Goal: Task Accomplishment & Management: Use online tool/utility

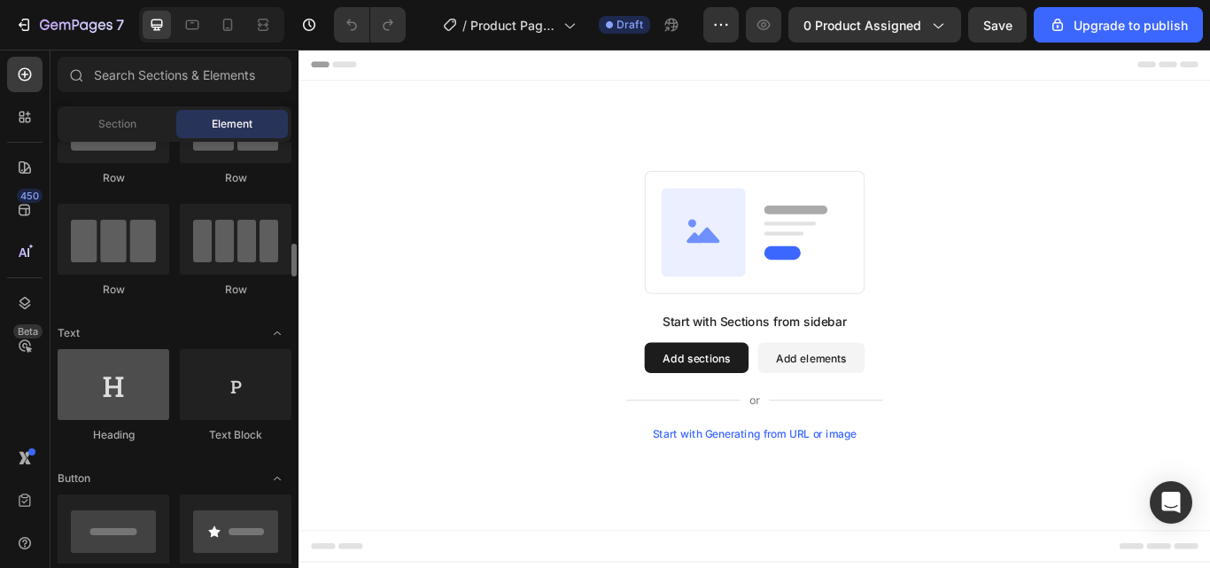
scroll to position [266, 0]
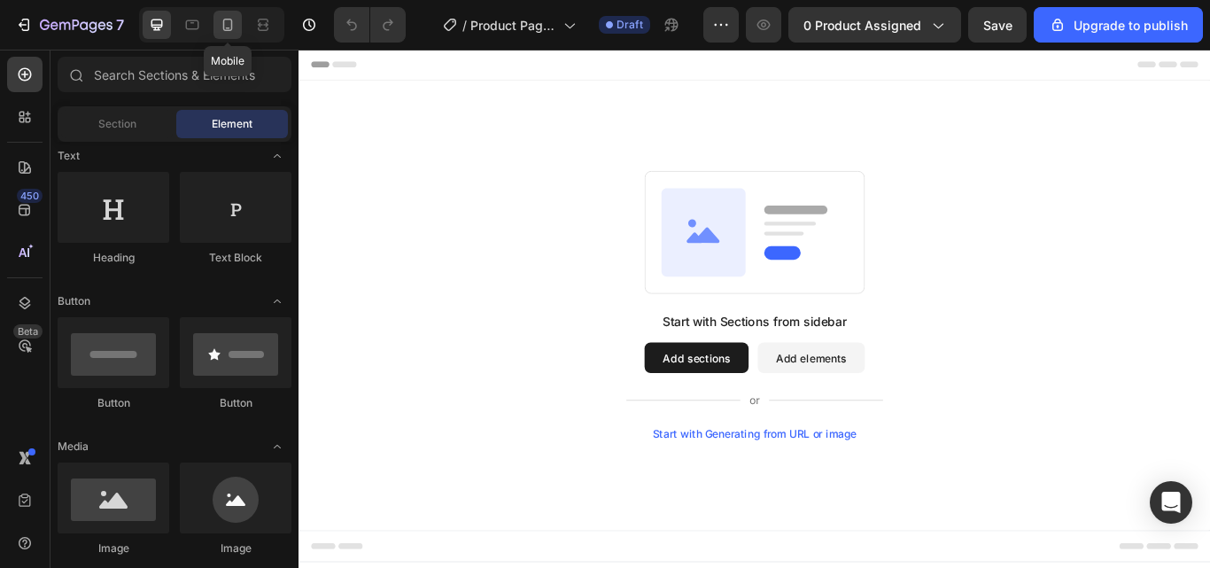
click at [229, 35] on div at bounding box center [228, 25] width 28 height 28
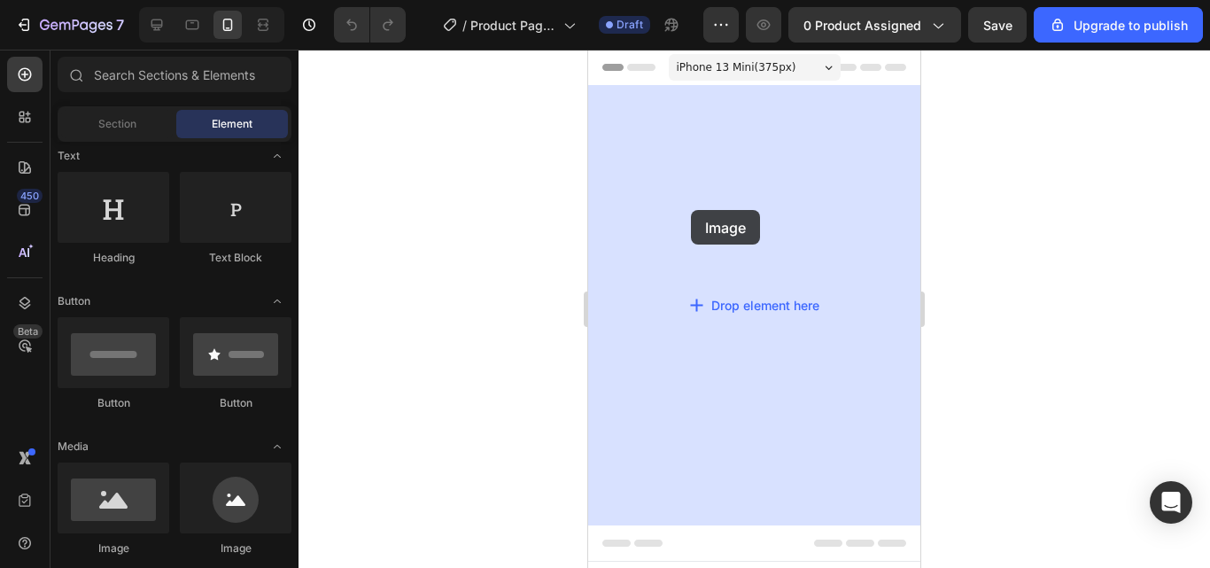
drag, startPoint x: 699, startPoint y: 559, endPoint x: 691, endPoint y: 210, distance: 349.2
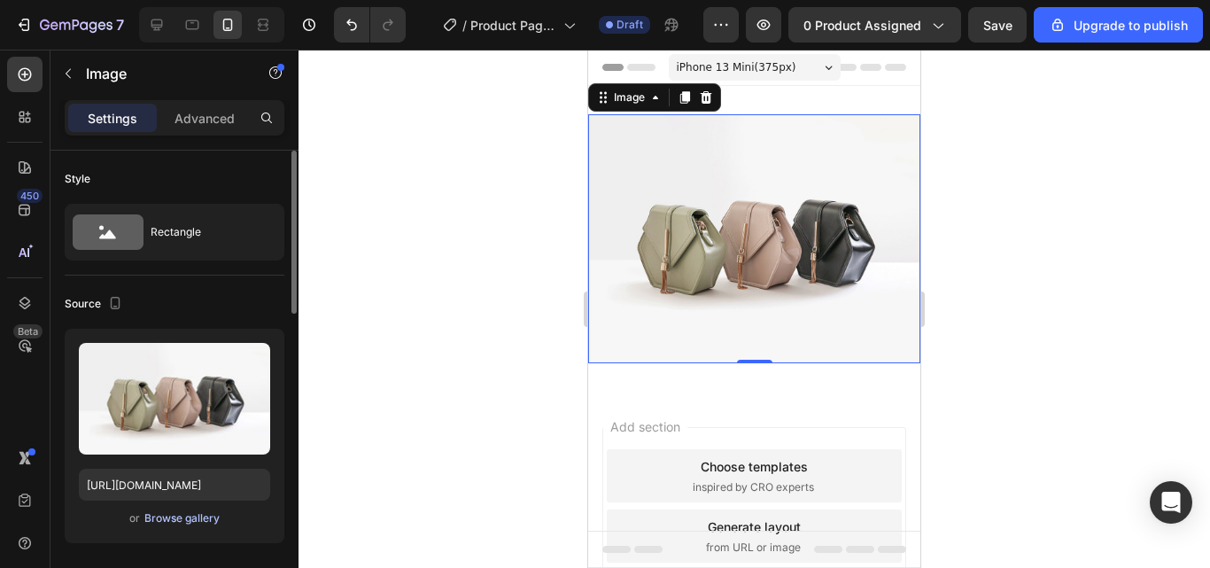
click at [195, 517] on div "Browse gallery" at bounding box center [181, 518] width 75 height 16
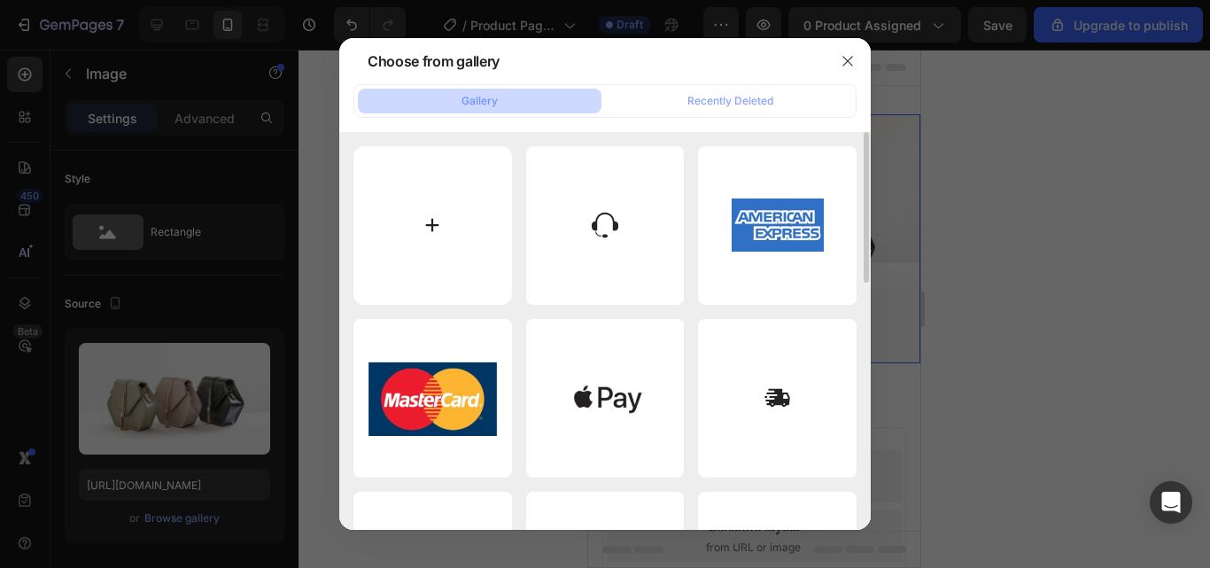
click at [428, 221] on input "file" at bounding box center [432, 225] width 159 height 159
type input "C:\fakepath\ChatGPT Image [DATE], 18_20_33.png"
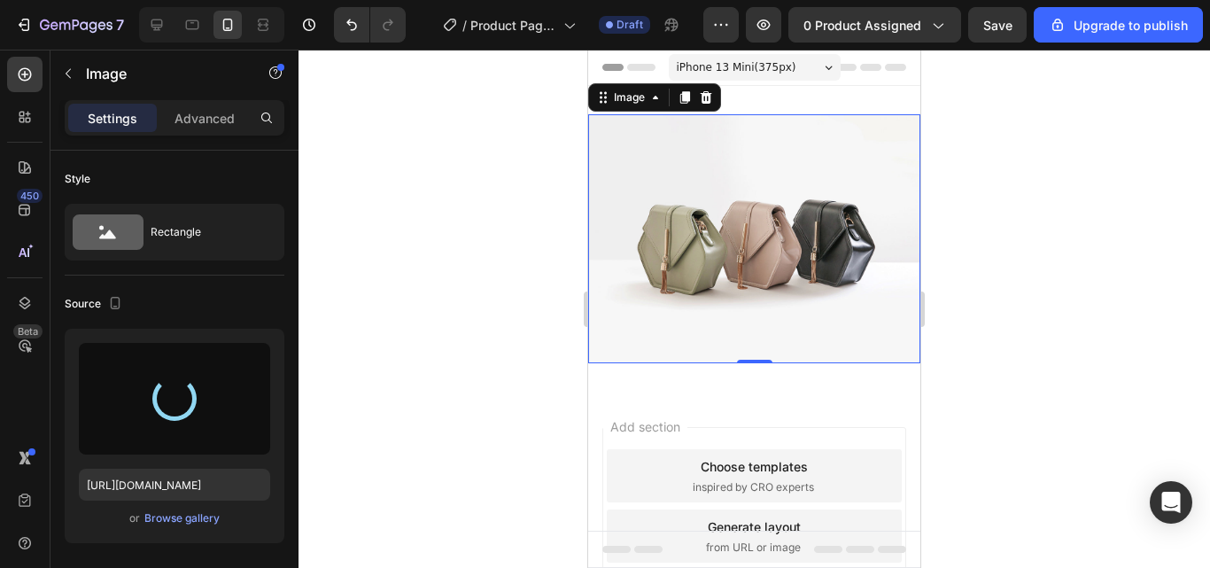
type input "[URL][DOMAIN_NAME]"
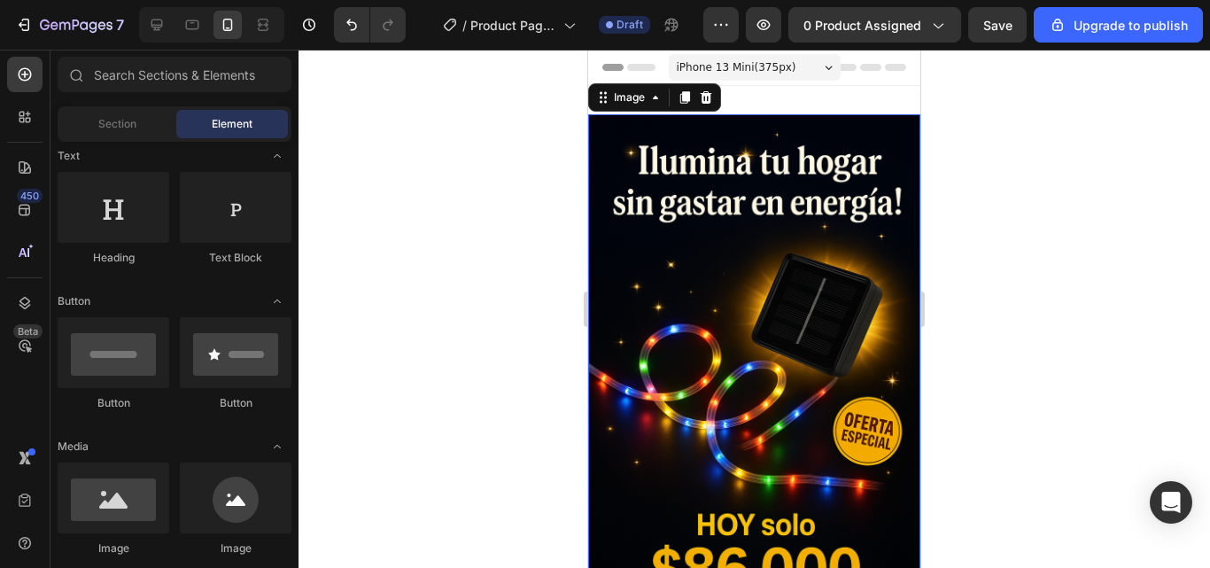
click at [624, 67] on span "Header" at bounding box center [641, 67] width 39 height 18
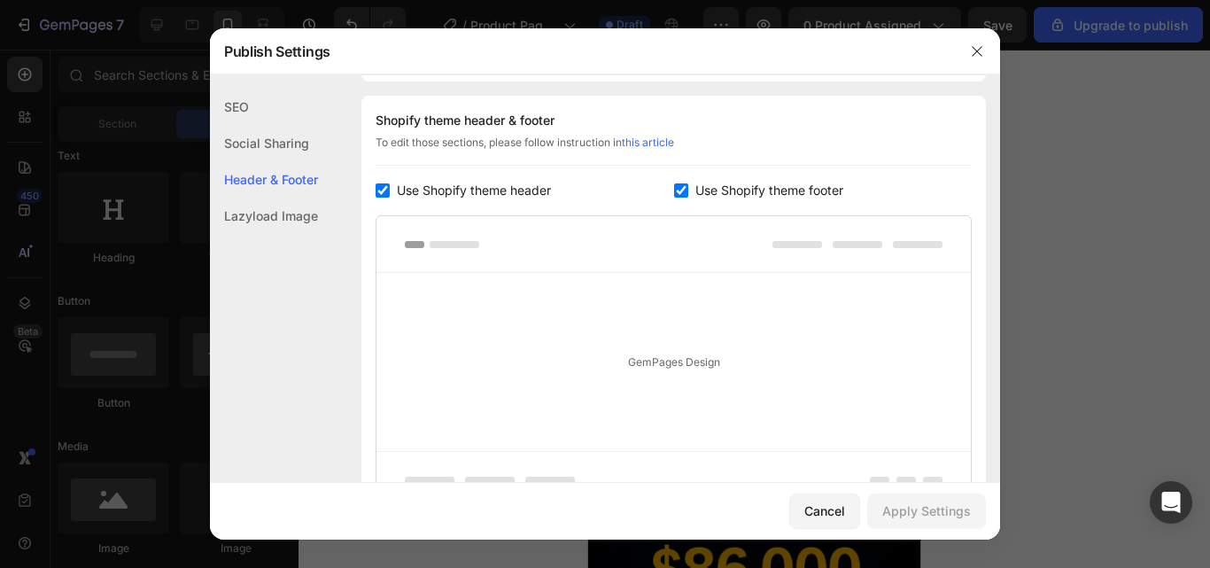
scroll to position [258, 0]
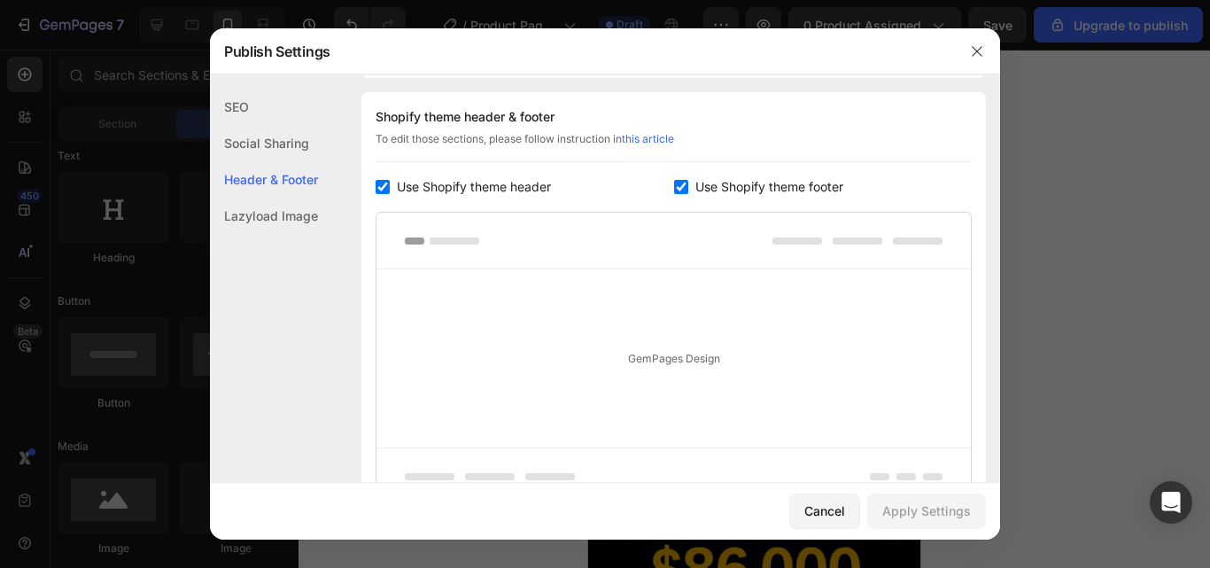
click at [392, 184] on label "Use Shopify theme header" at bounding box center [470, 186] width 161 height 21
checkbox input "false"
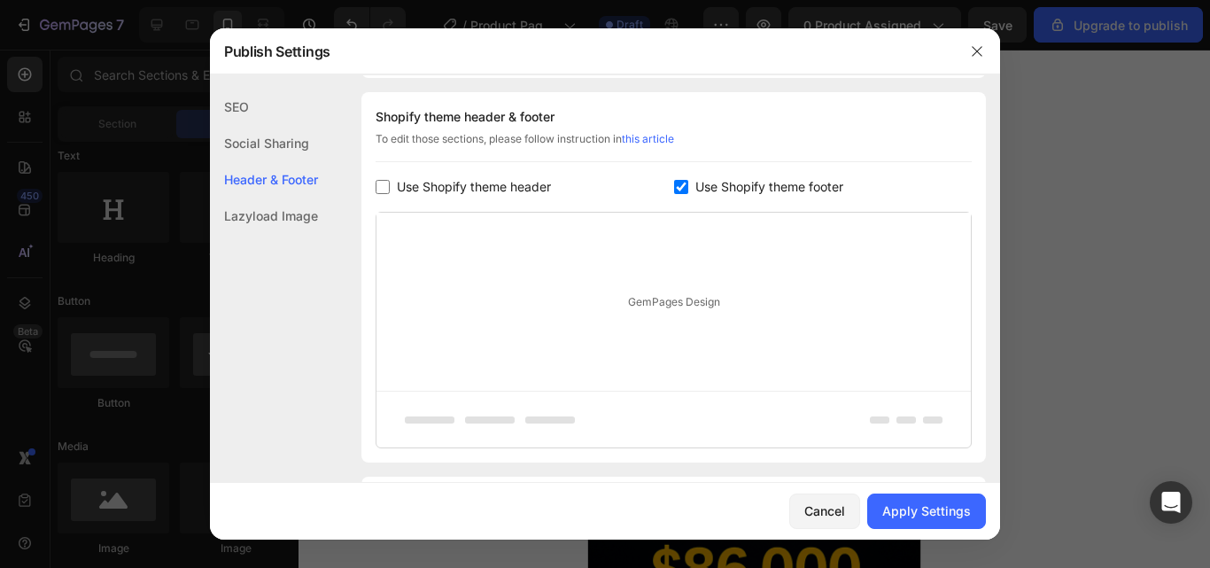
click at [679, 183] on input "checkbox" at bounding box center [681, 187] width 14 height 14
checkbox input "false"
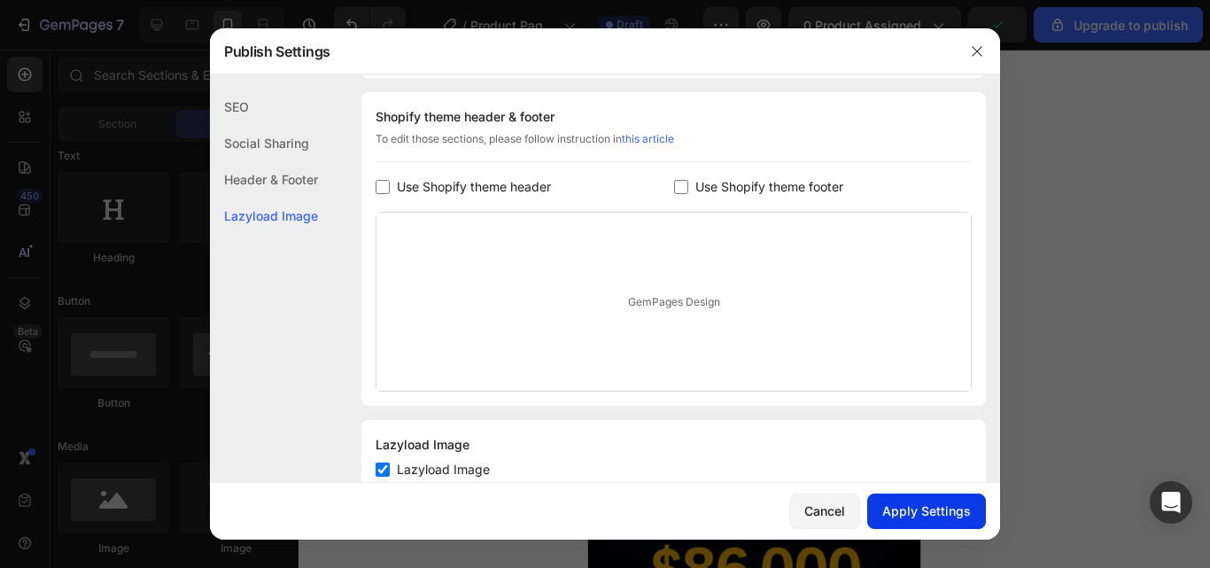
click at [928, 514] on div "Apply Settings" at bounding box center [926, 510] width 89 height 19
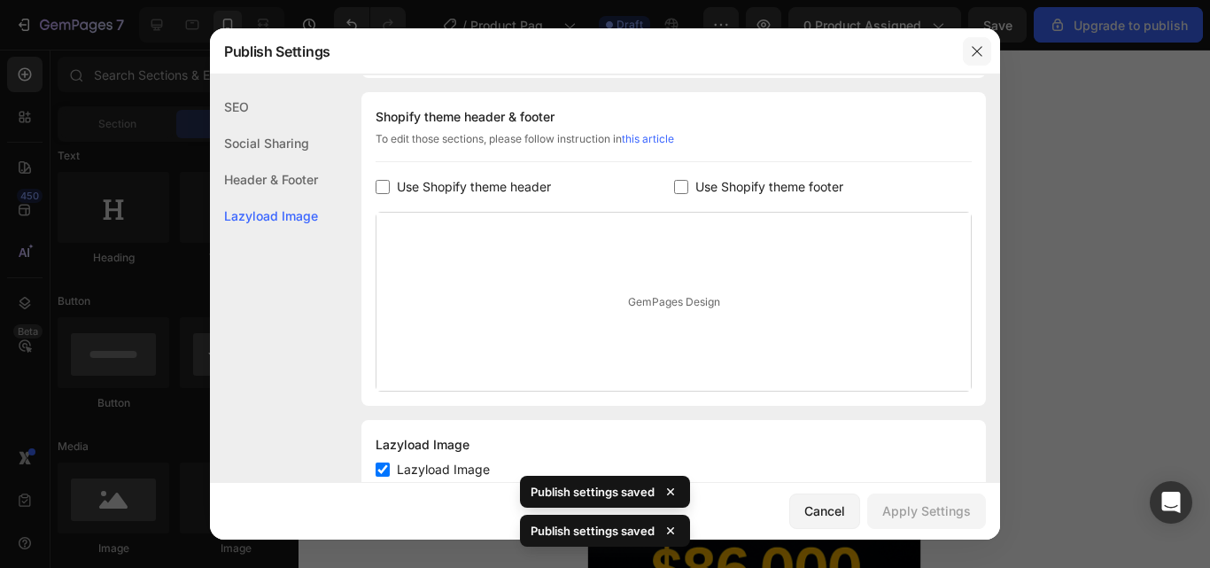
click at [971, 58] on button "button" at bounding box center [977, 51] width 28 height 28
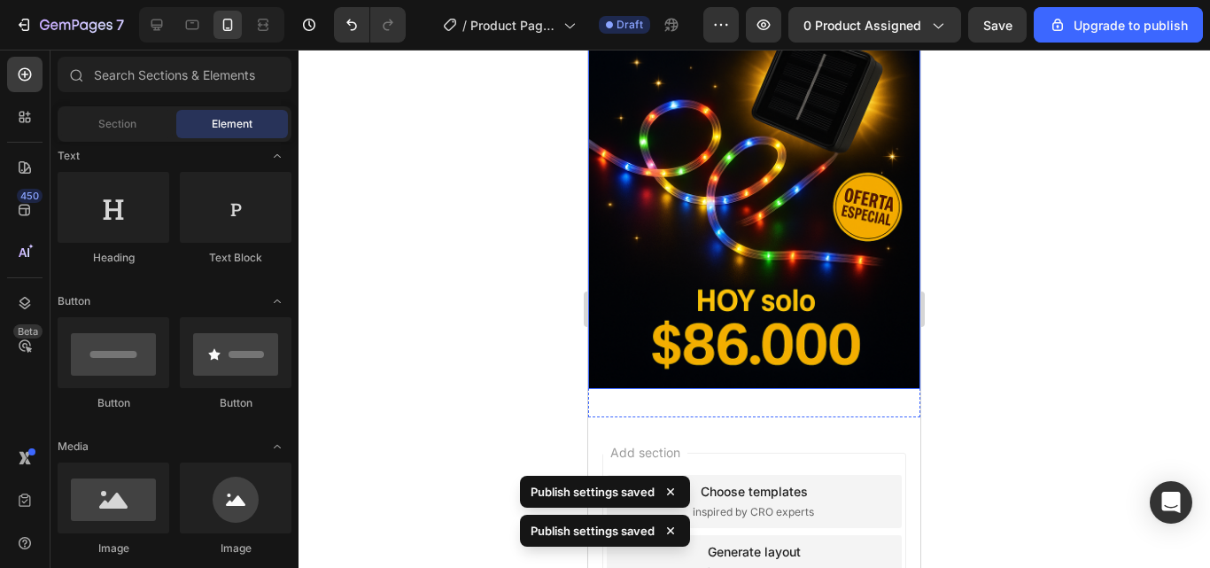
scroll to position [266, 0]
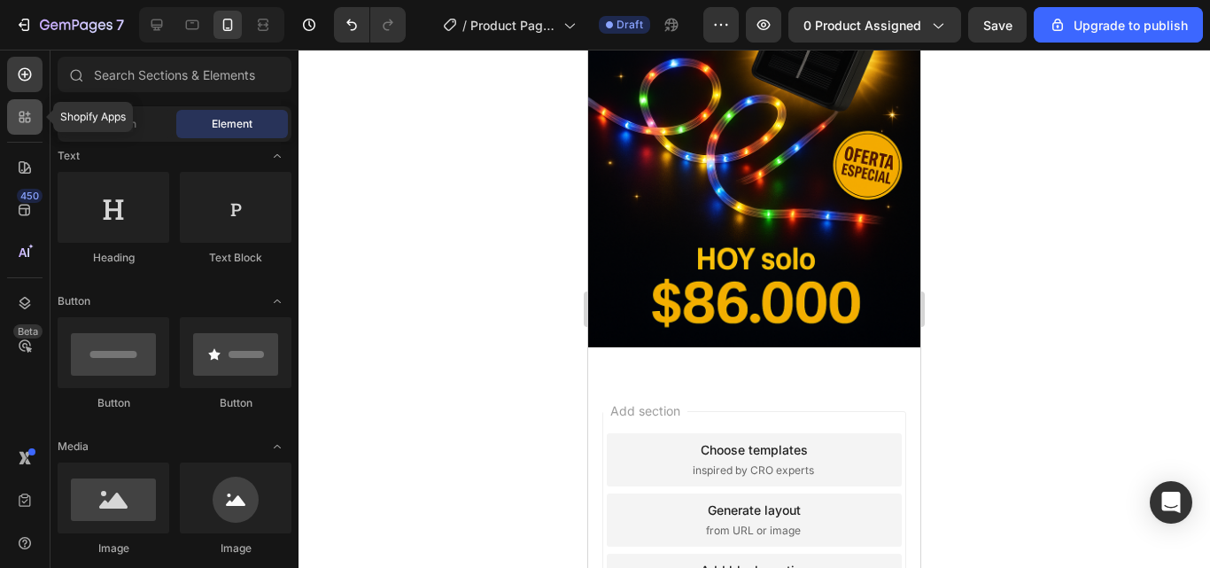
click at [28, 119] on icon at bounding box center [28, 120] width 5 height 5
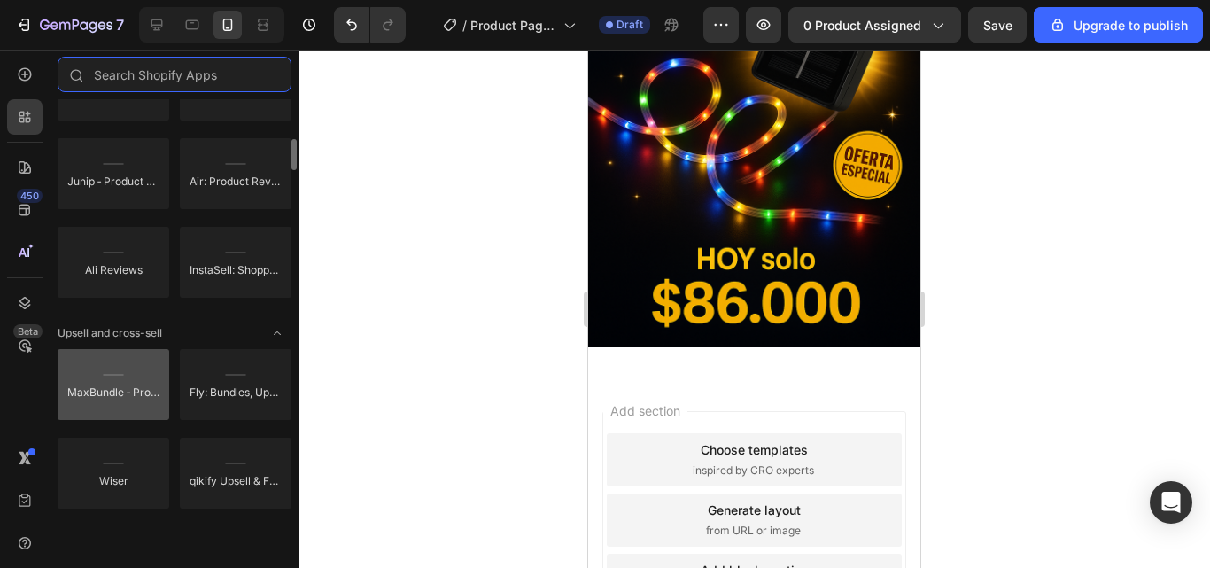
scroll to position [620, 0]
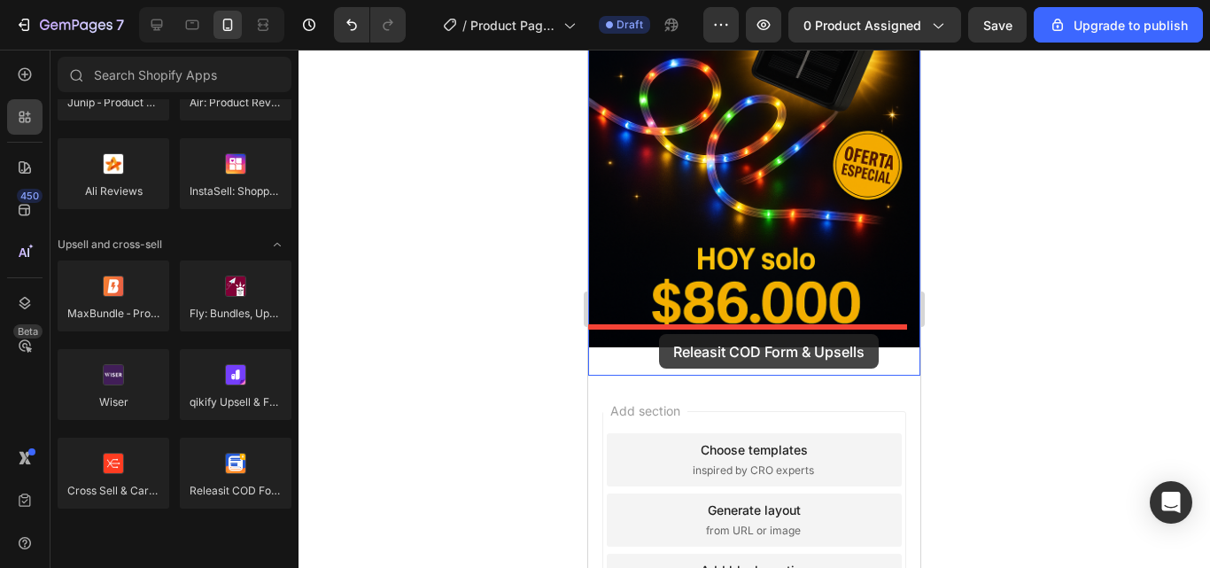
drag, startPoint x: 811, startPoint y: 531, endPoint x: 659, endPoint y: 334, distance: 248.3
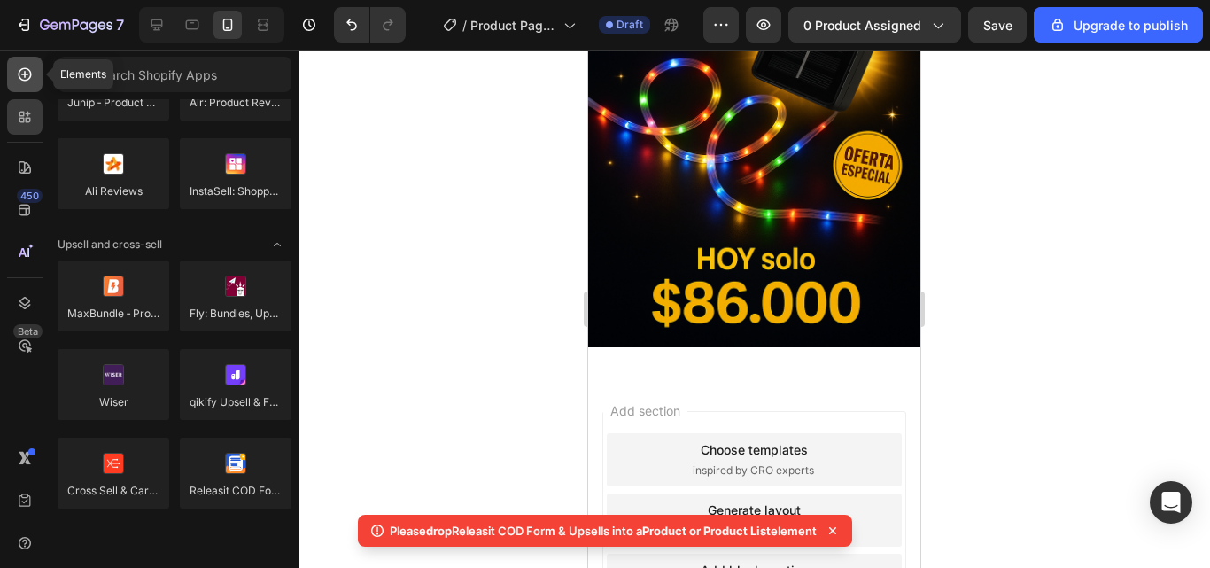
click at [34, 76] on div at bounding box center [24, 74] width 35 height 35
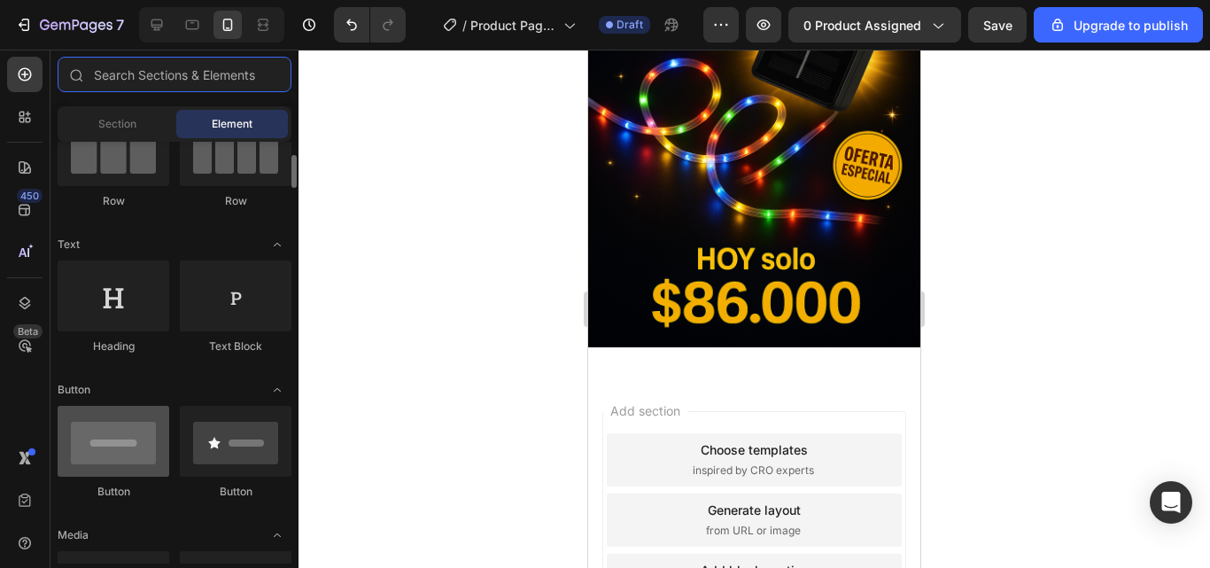
scroll to position [0, 0]
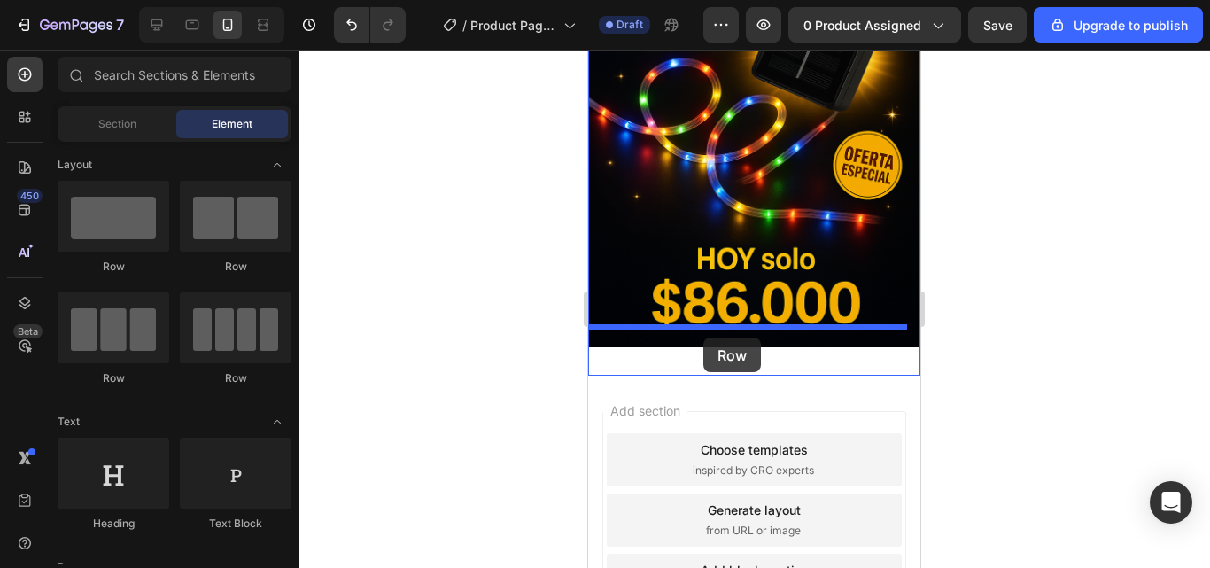
drag, startPoint x: 711, startPoint y: 285, endPoint x: 703, endPoint y: 338, distance: 52.7
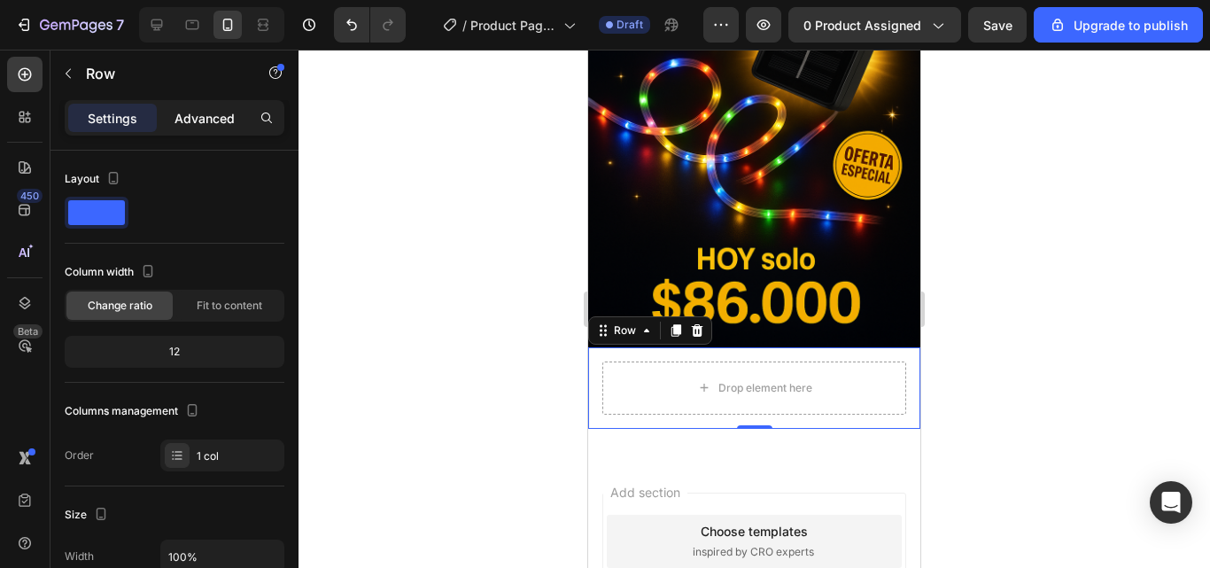
click at [193, 105] on div "Advanced" at bounding box center [204, 118] width 89 height 28
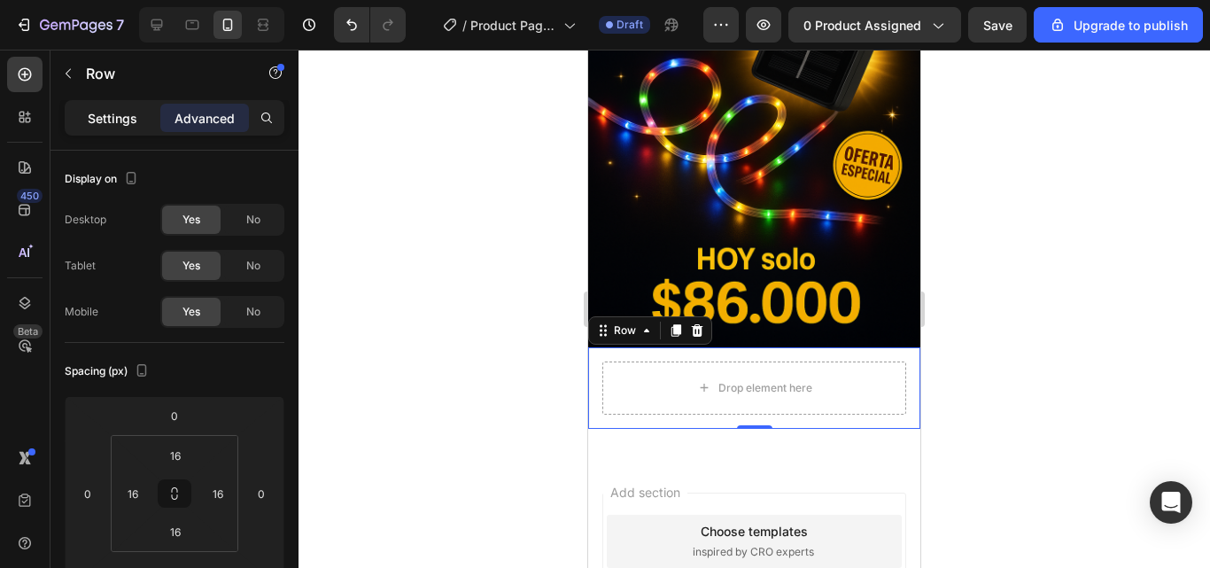
click at [105, 128] on div "Settings" at bounding box center [112, 118] width 89 height 28
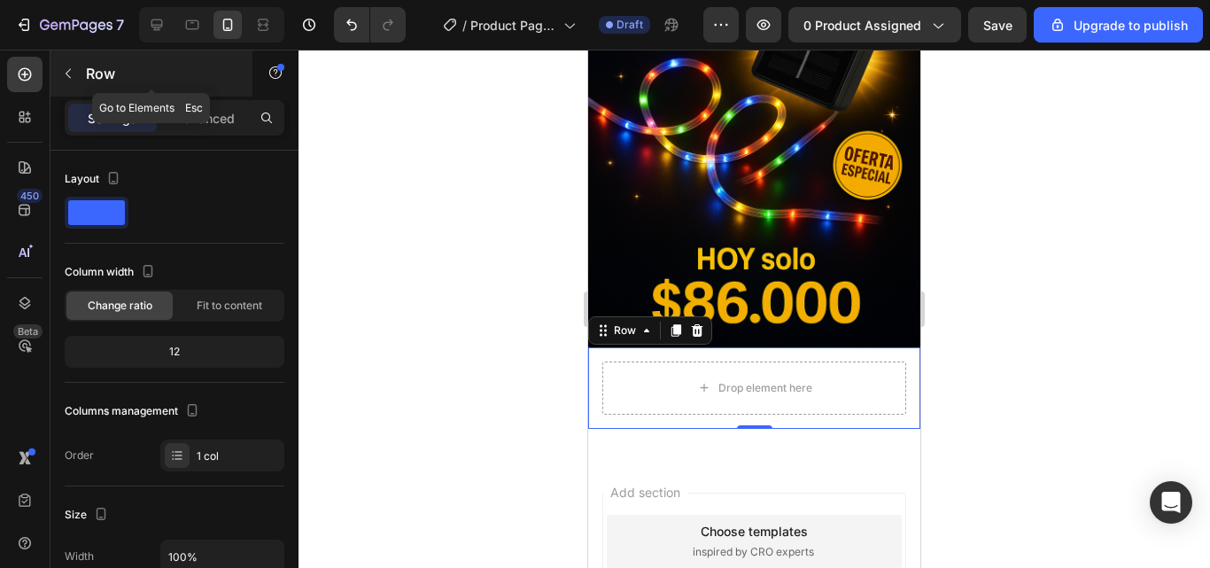
click at [64, 74] on icon "button" at bounding box center [68, 73] width 14 height 14
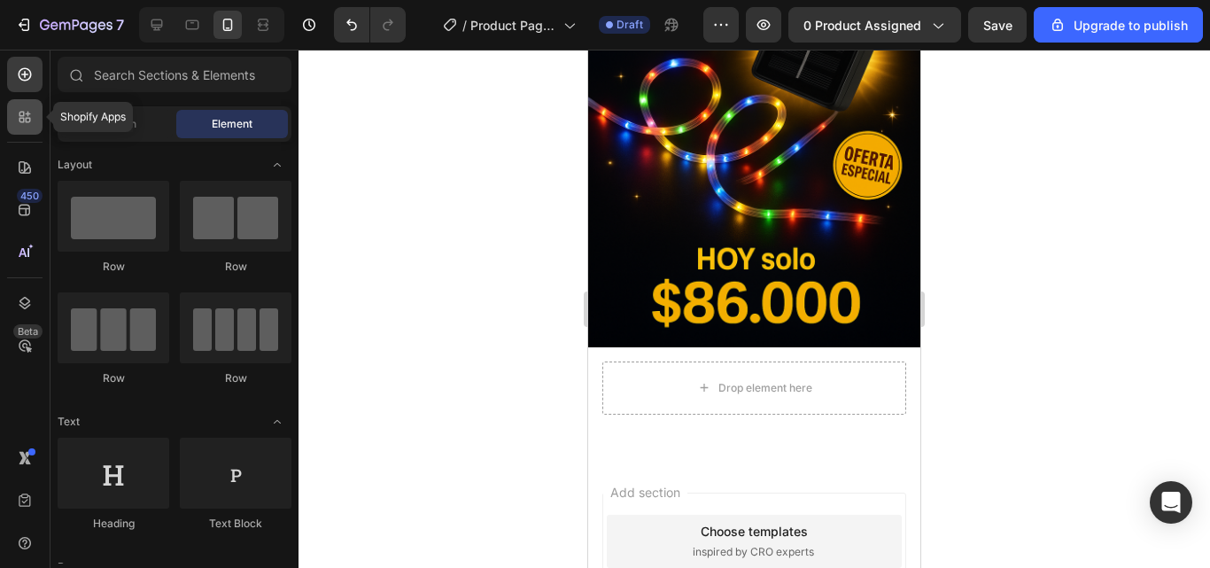
click at [20, 108] on icon at bounding box center [25, 117] width 18 height 18
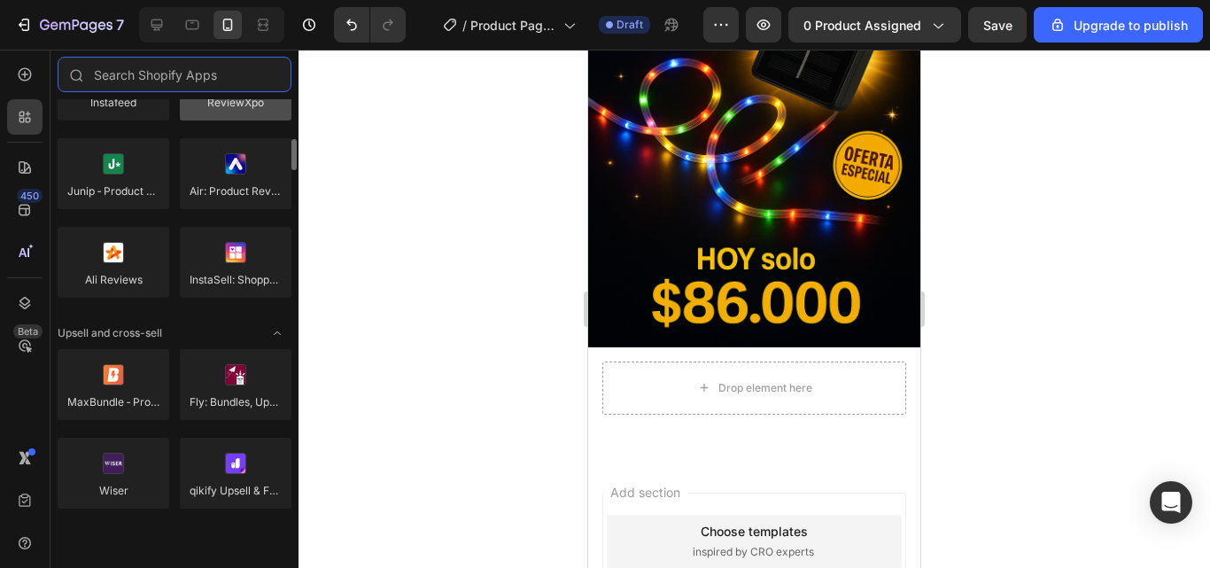
scroll to position [620, 0]
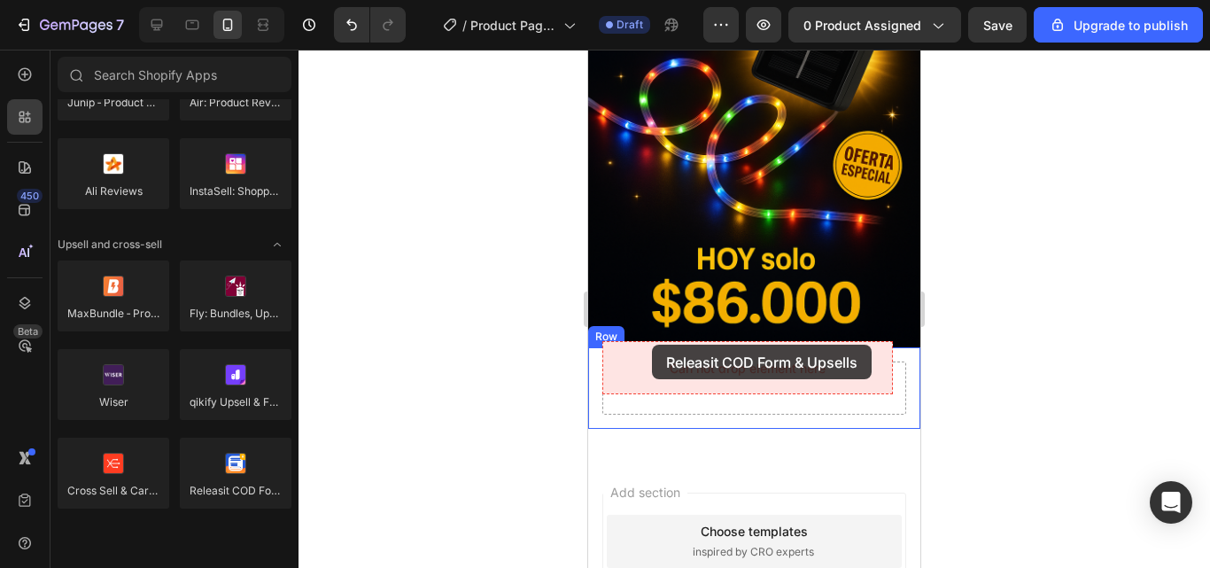
drag, startPoint x: 819, startPoint y: 529, endPoint x: 652, endPoint y: 345, distance: 248.4
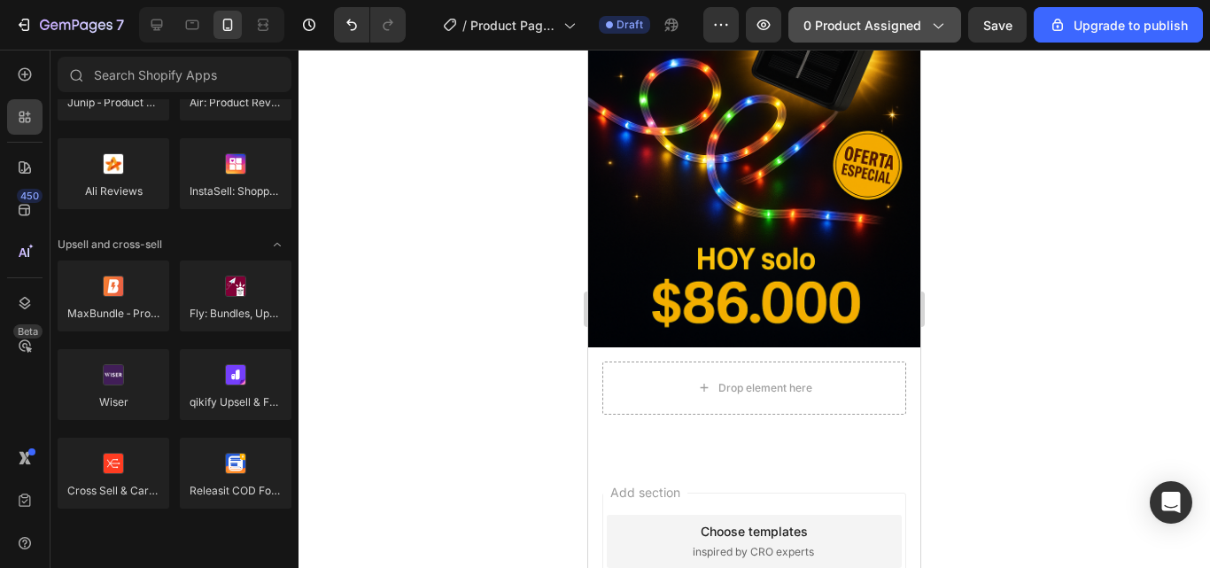
click at [917, 28] on span "0 product assigned" at bounding box center [863, 25] width 118 height 19
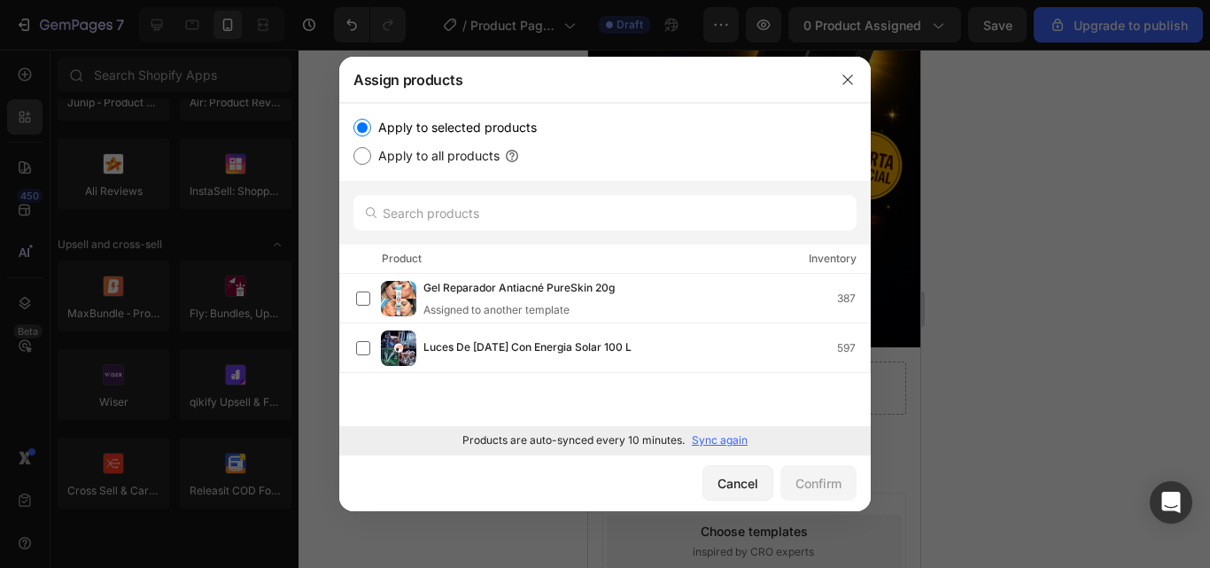
click at [713, 438] on p "Sync again" at bounding box center [720, 440] width 56 height 16
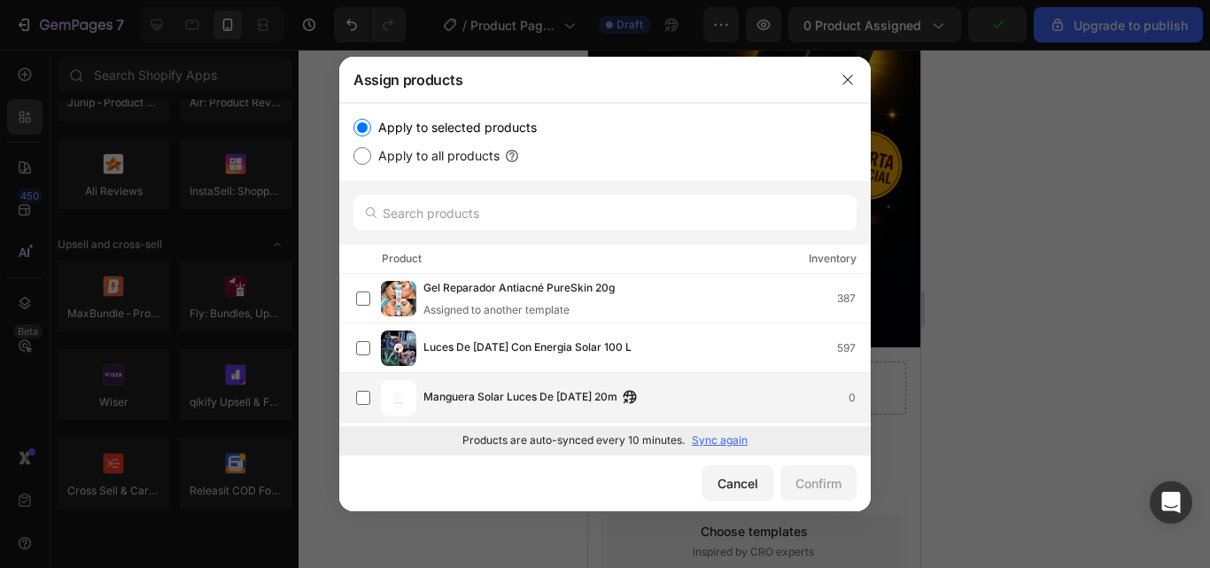
click at [531, 403] on span "Manguera Solar Luces De [DATE] 20m" at bounding box center [520, 397] width 194 height 19
click at [824, 482] on div "Confirm" at bounding box center [819, 483] width 46 height 19
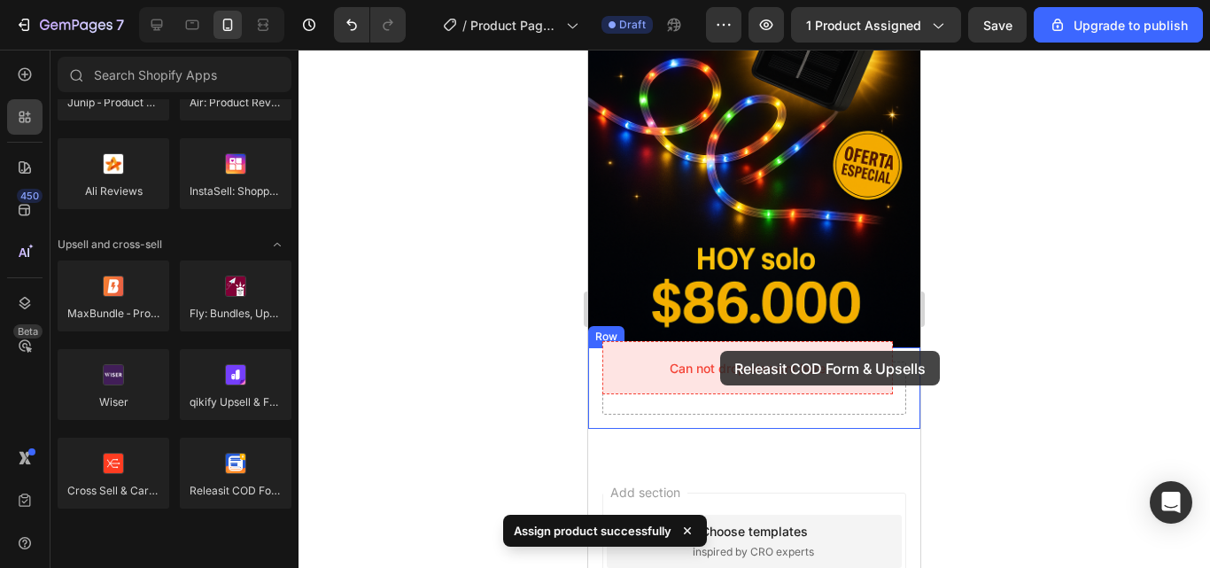
drag, startPoint x: 801, startPoint y: 516, endPoint x: 720, endPoint y: 351, distance: 183.5
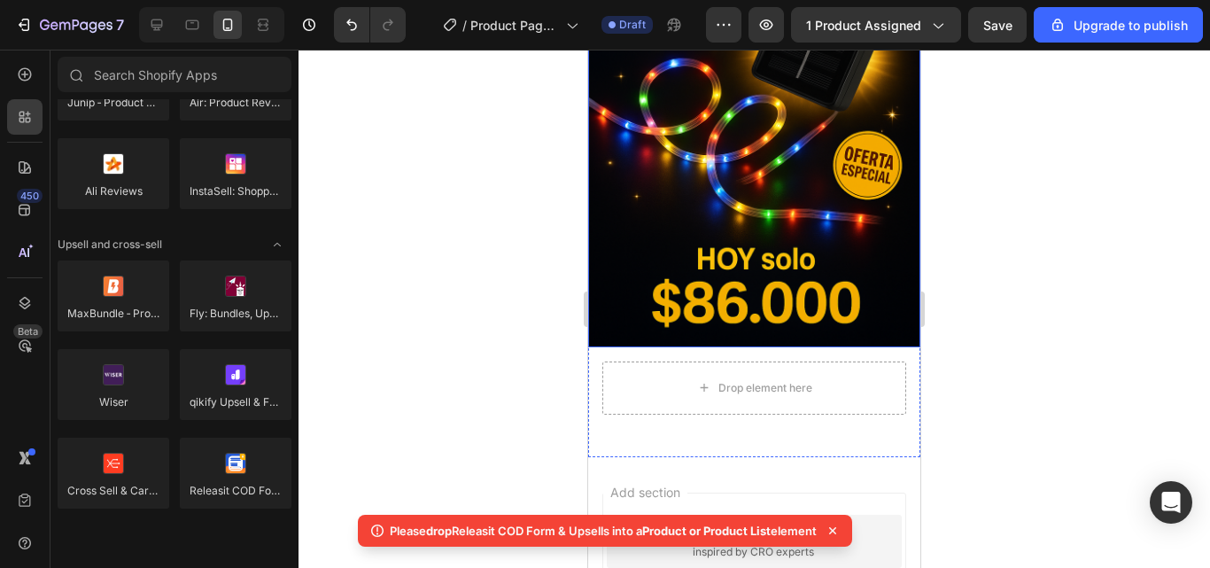
click at [664, 284] on img at bounding box center [754, 98] width 332 height 499
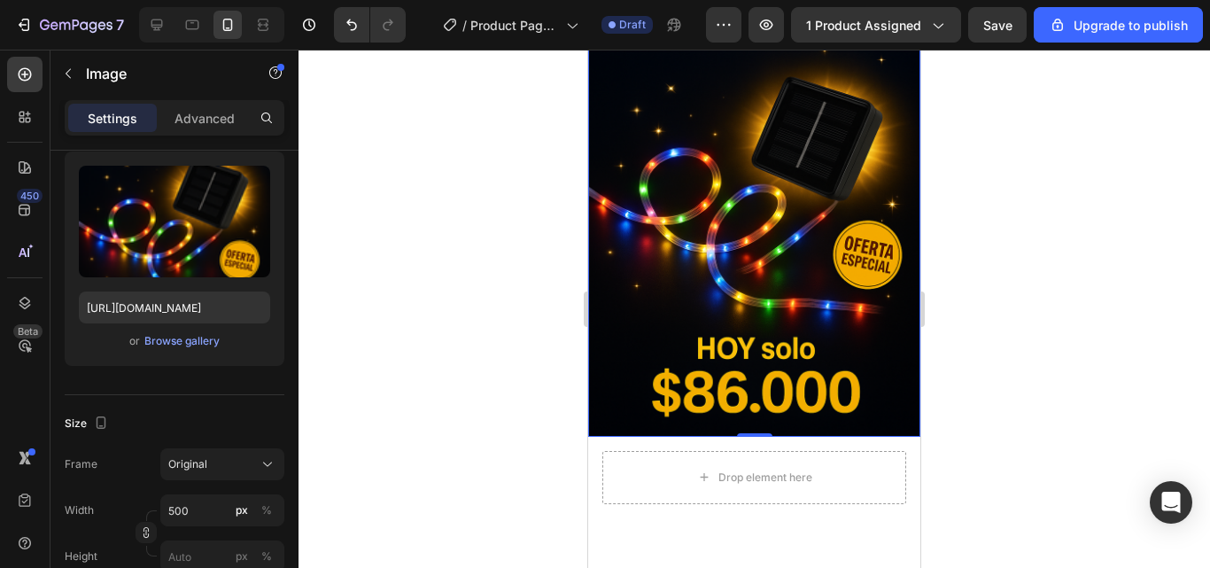
scroll to position [177, 0]
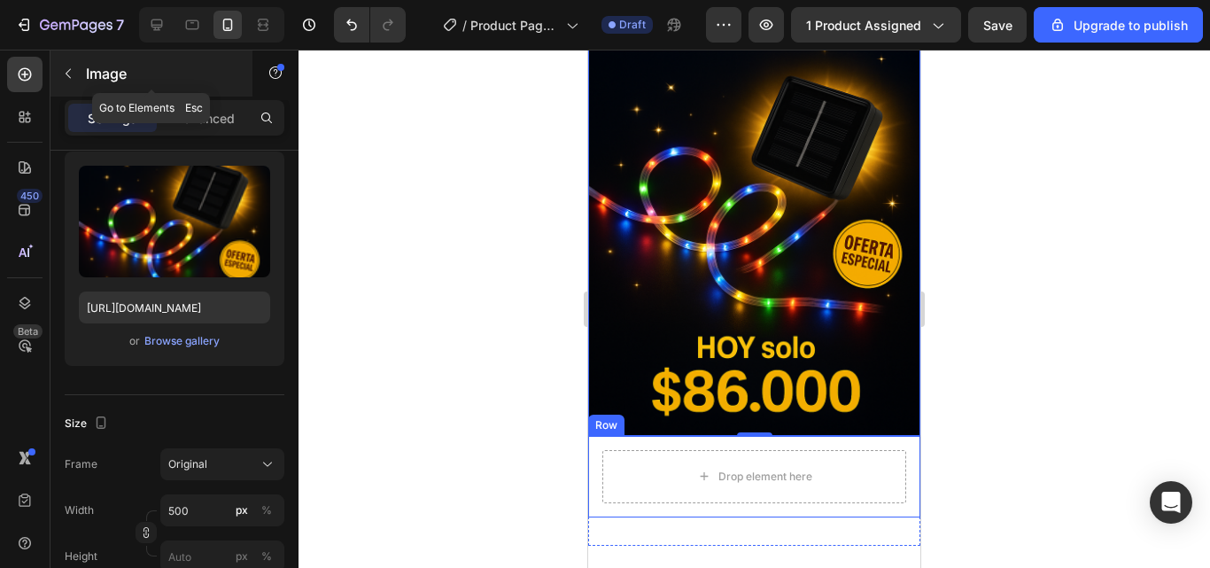
click at [62, 81] on button "button" at bounding box center [68, 73] width 28 height 28
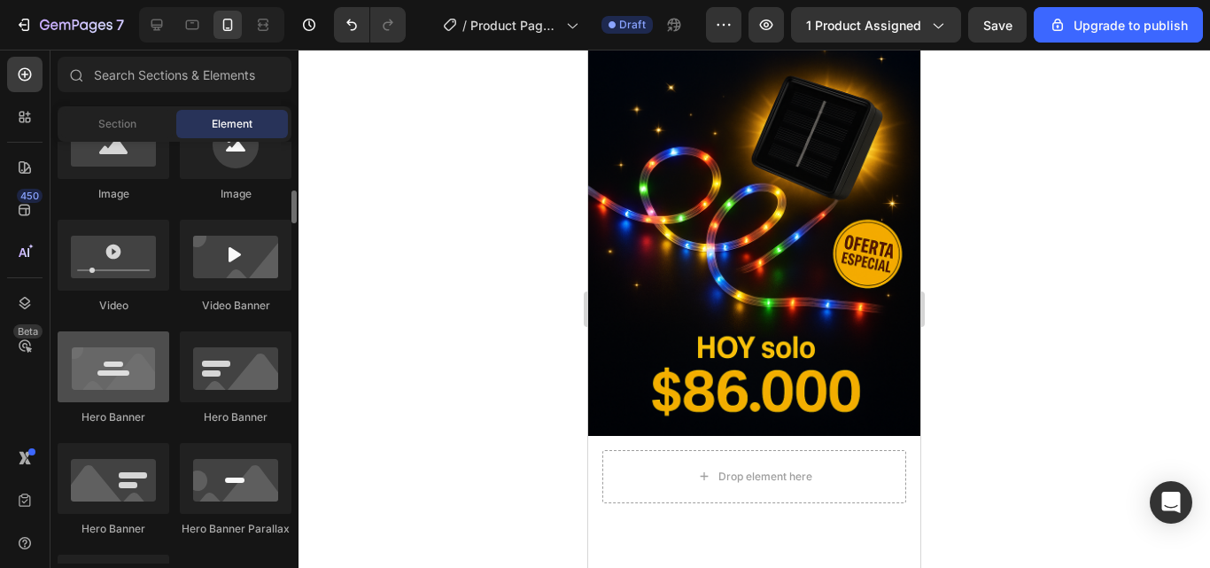
scroll to position [354, 0]
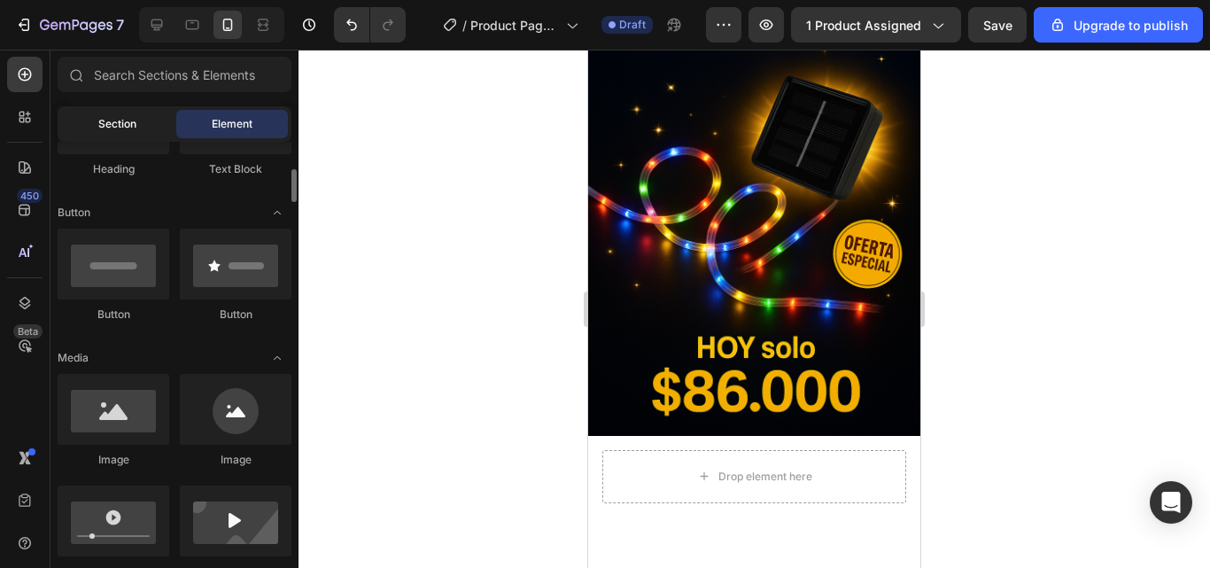
click at [110, 129] on span "Section" at bounding box center [117, 124] width 38 height 16
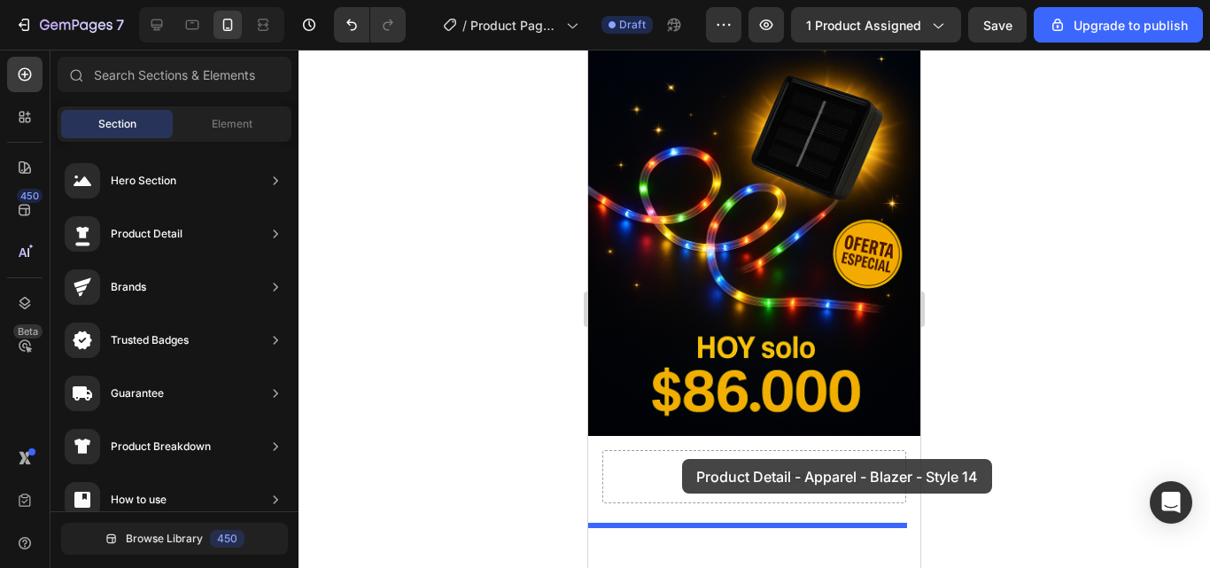
drag, startPoint x: 975, startPoint y: 221, endPoint x: 682, endPoint y: 459, distance: 376.6
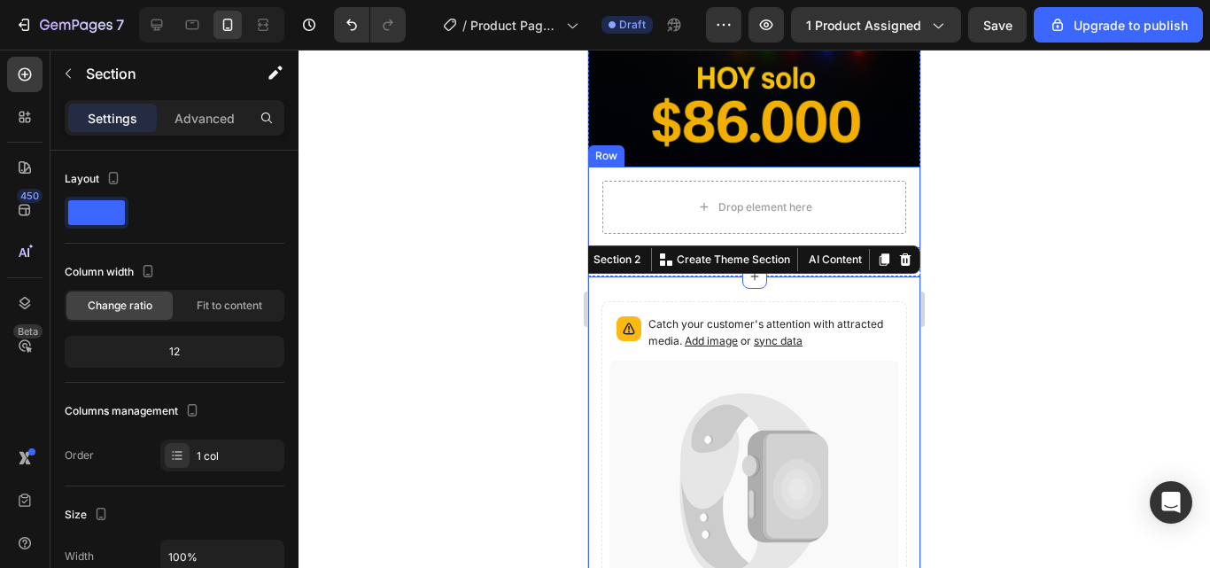
scroll to position [532, 0]
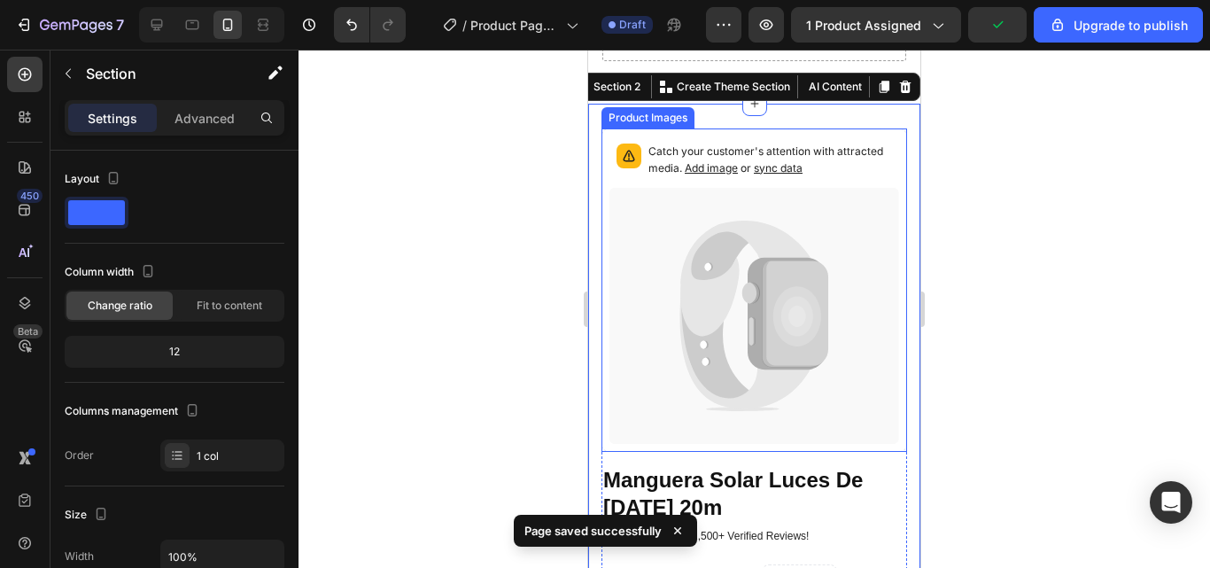
scroll to position [620, 0]
click at [787, 308] on icon at bounding box center [797, 315] width 48 height 60
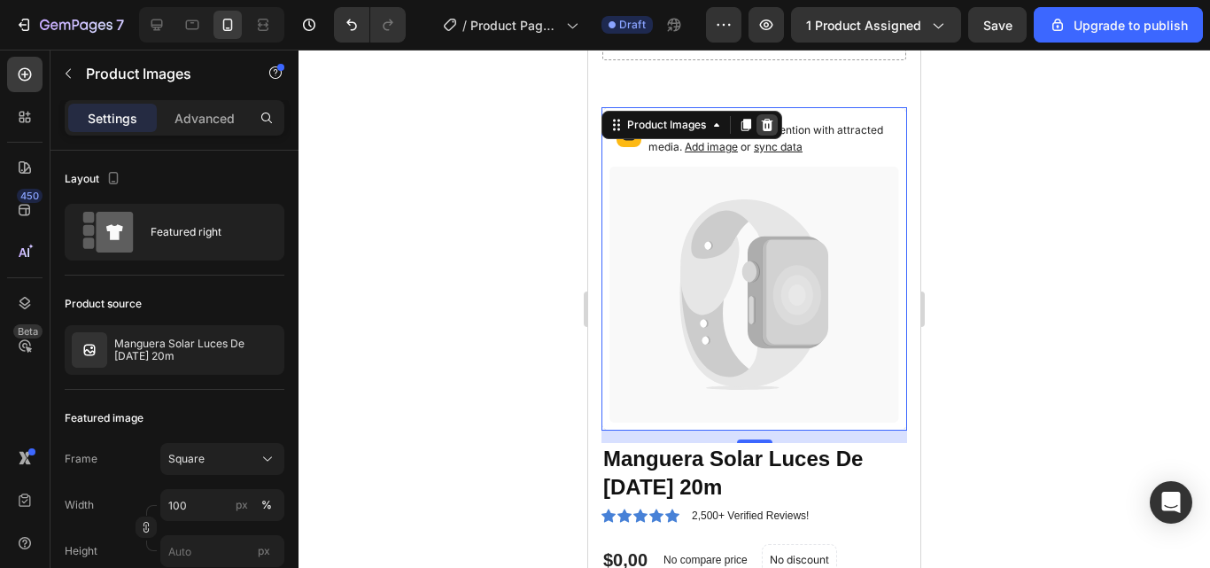
click at [773, 122] on icon at bounding box center [768, 125] width 12 height 12
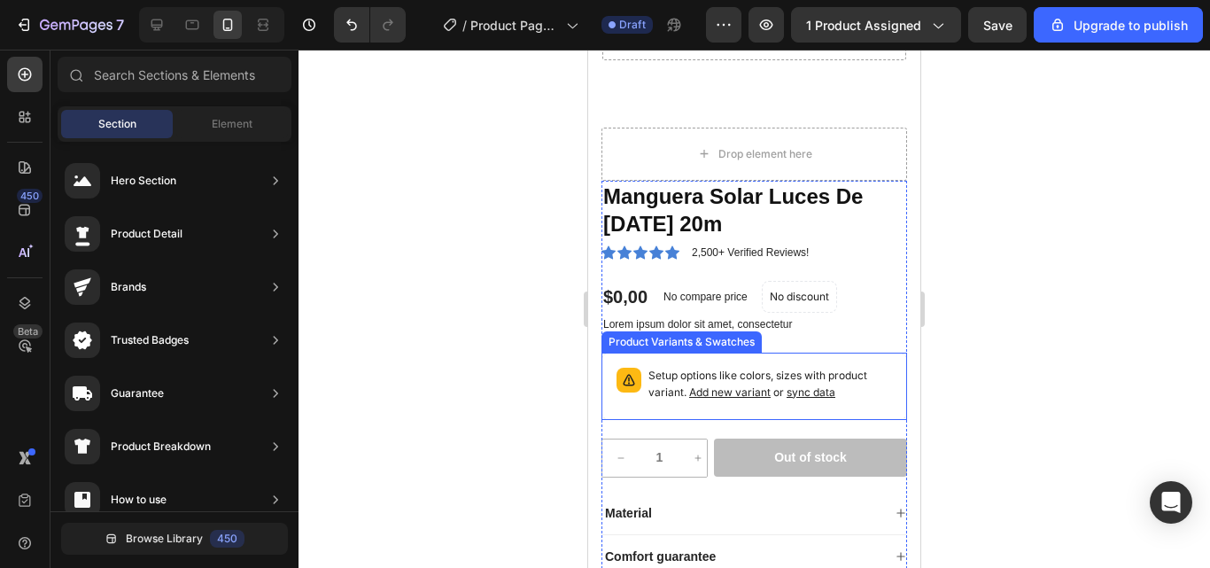
click at [868, 381] on div "Setup options like colors, sizes with product variant. Add new variant or sync …" at bounding box center [771, 386] width 244 height 37
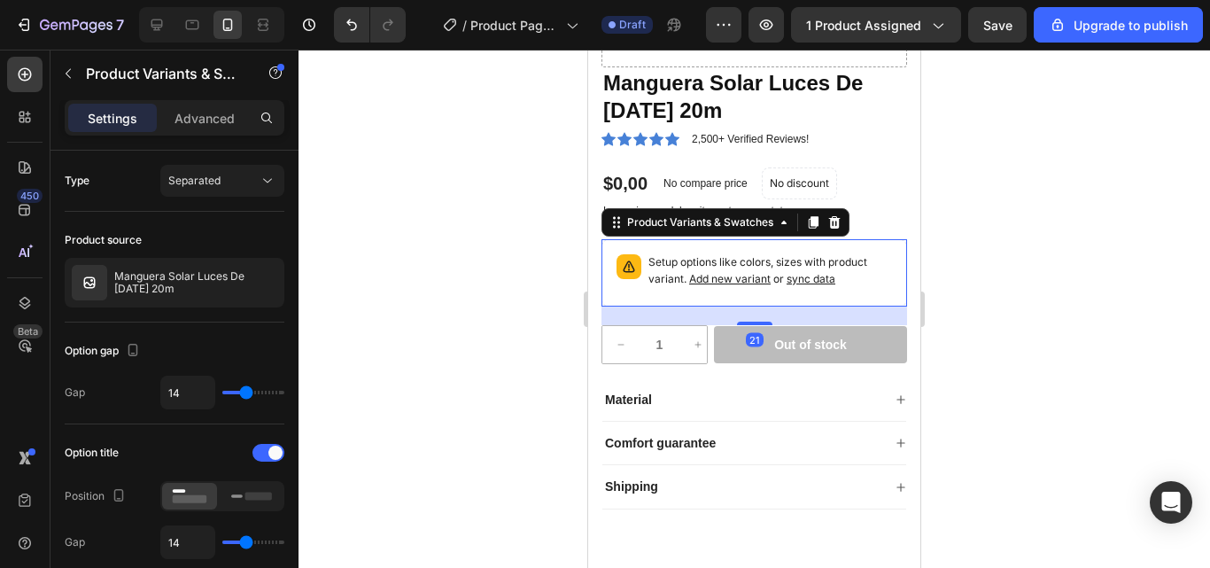
scroll to position [709, 0]
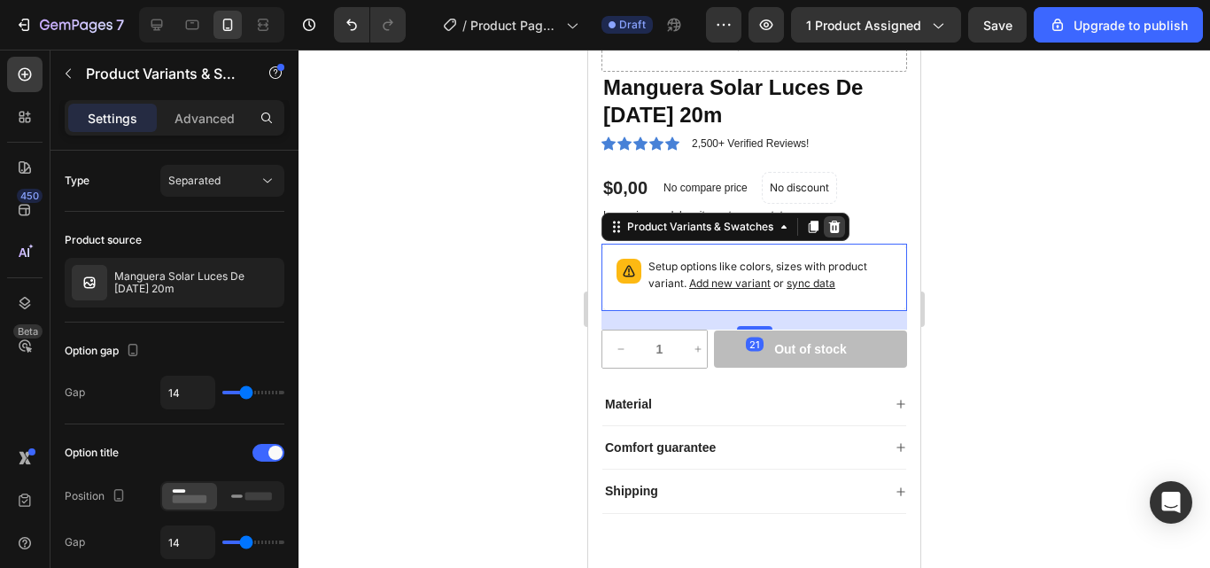
click at [834, 231] on icon at bounding box center [835, 227] width 12 height 12
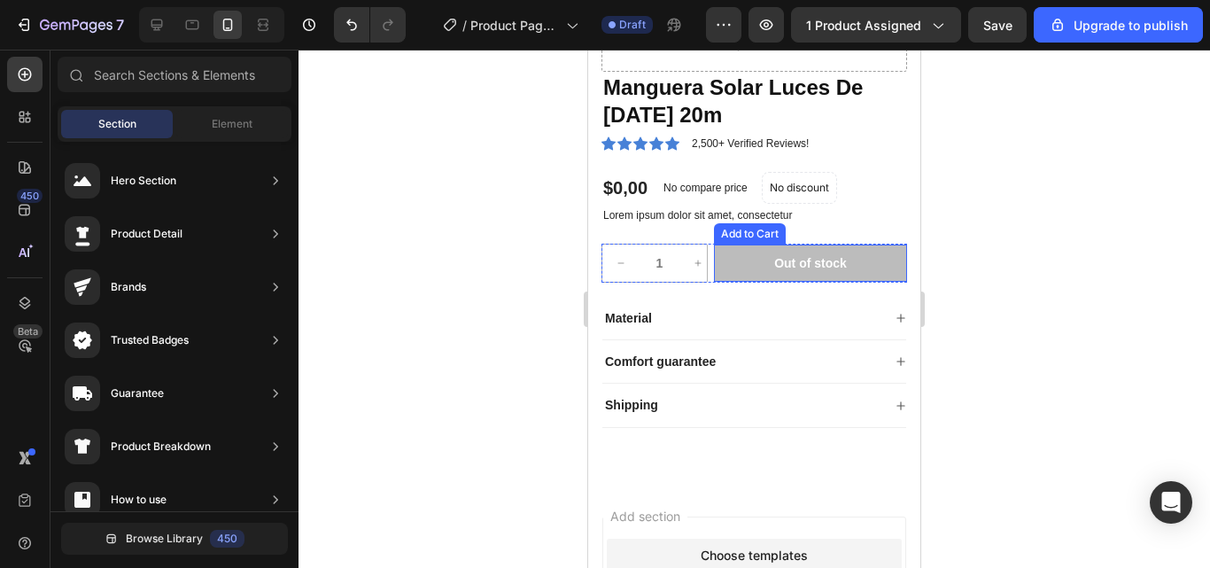
click at [881, 277] on button "Out of stock" at bounding box center [810, 263] width 193 height 37
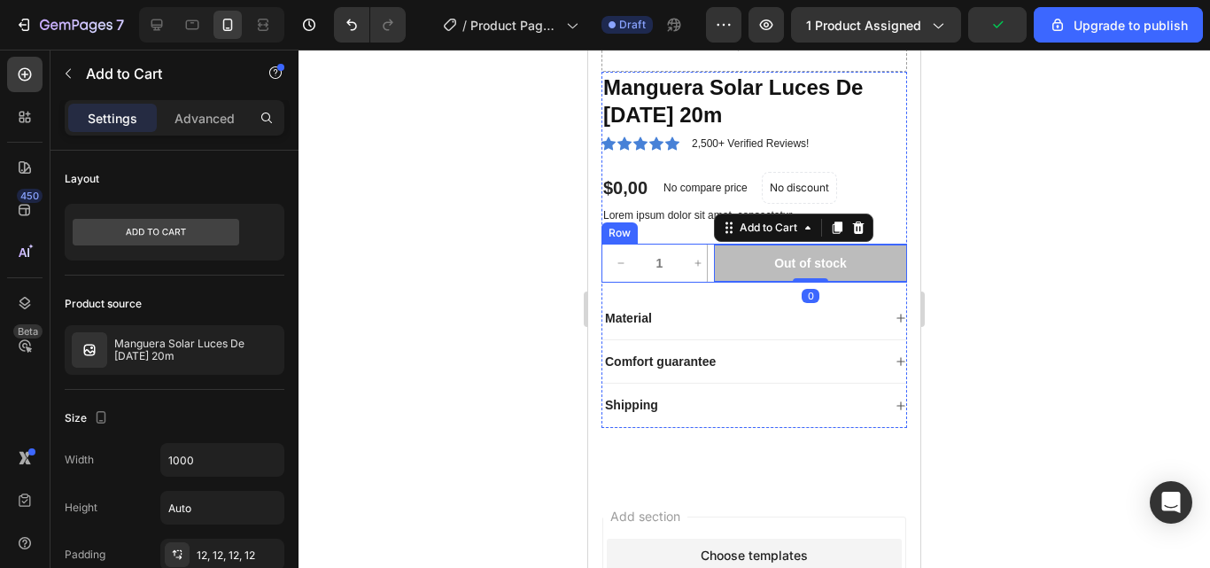
click at [711, 277] on div "1 Product Quantity Row Out of stock Add to Cart 0 Row" at bounding box center [755, 263] width 306 height 39
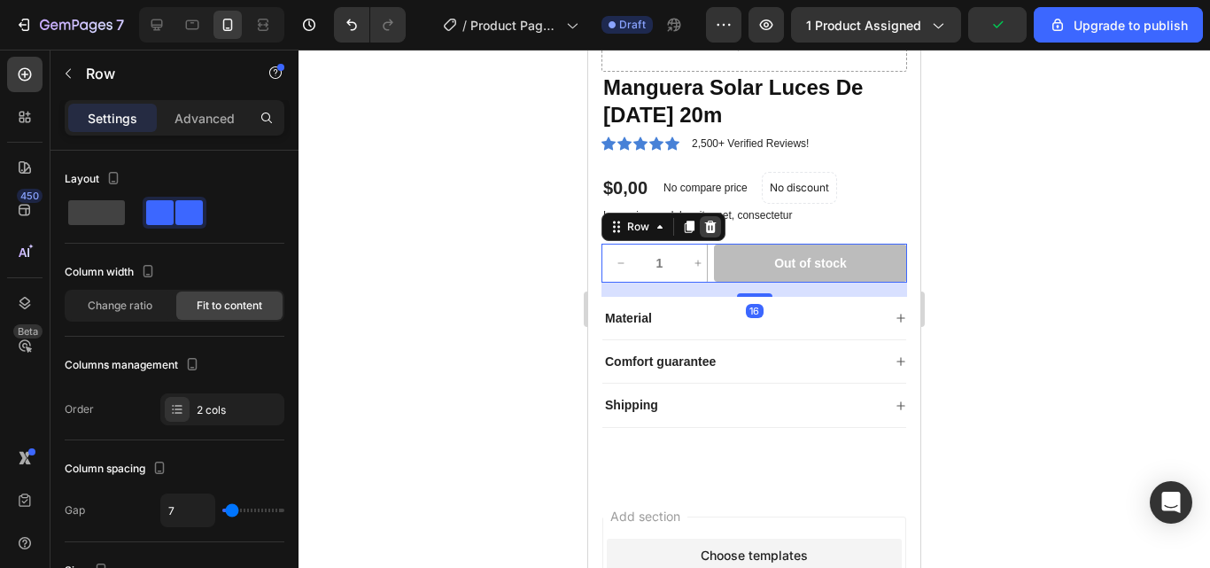
click at [715, 228] on icon at bounding box center [710, 227] width 14 height 14
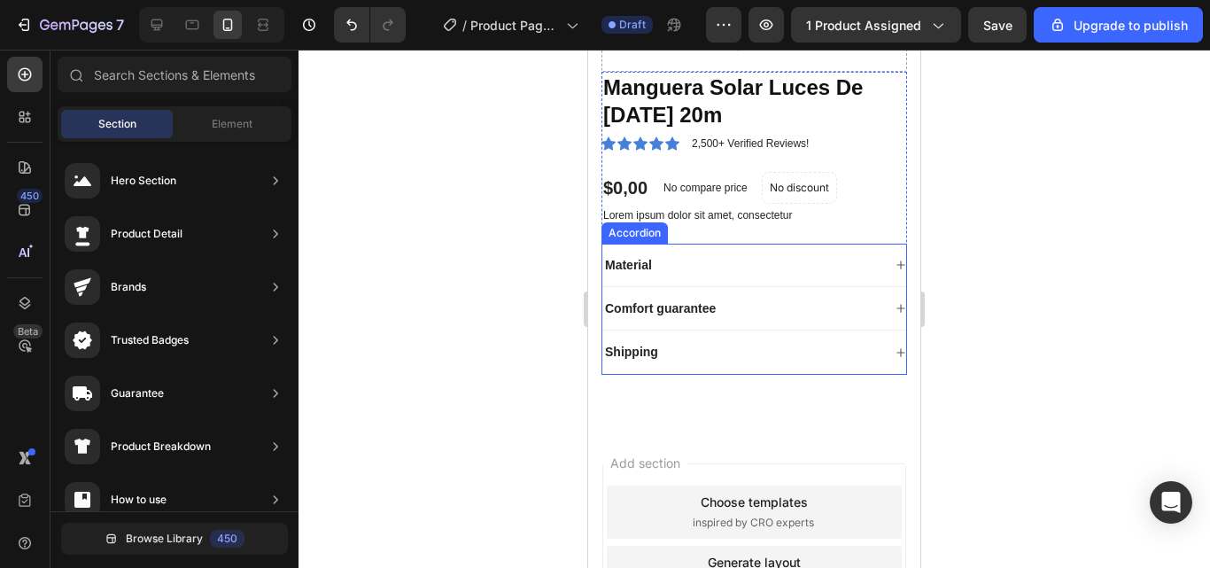
click at [710, 281] on div "Material" at bounding box center [754, 265] width 304 height 43
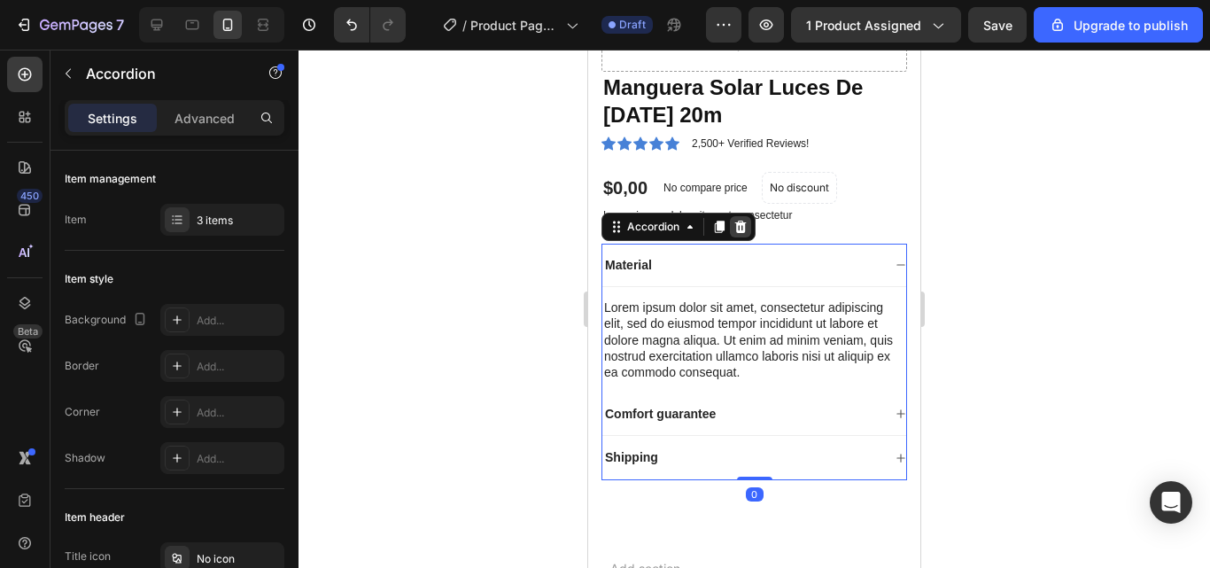
click at [738, 228] on icon at bounding box center [741, 227] width 12 height 12
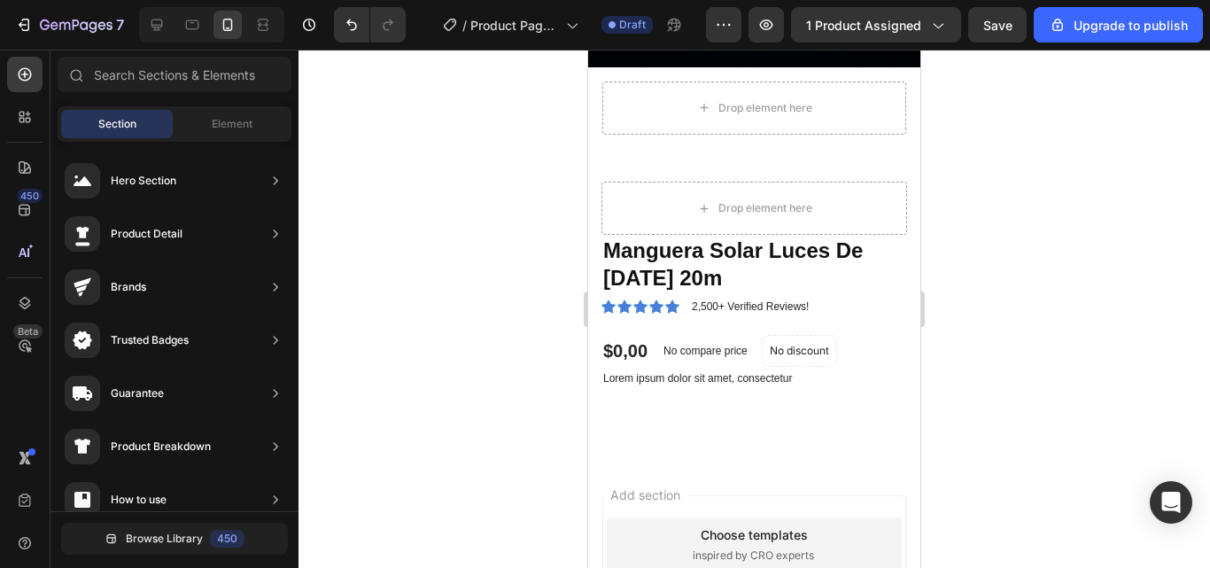
scroll to position [532, 0]
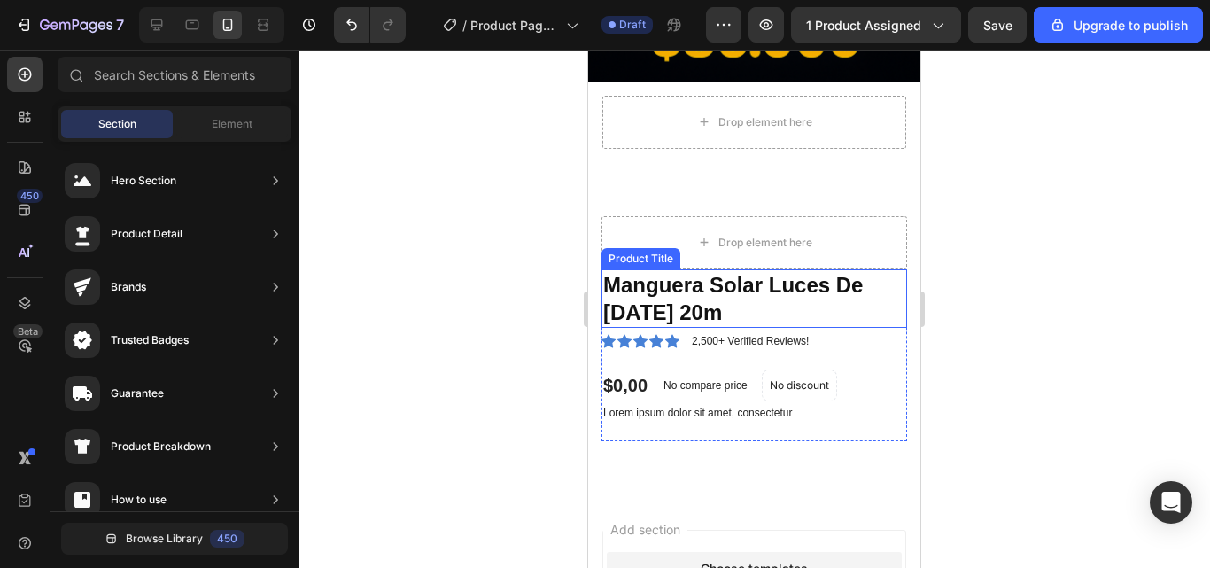
click at [874, 294] on h1 "Manguera Solar Luces De [DATE] 20m" at bounding box center [755, 298] width 306 height 58
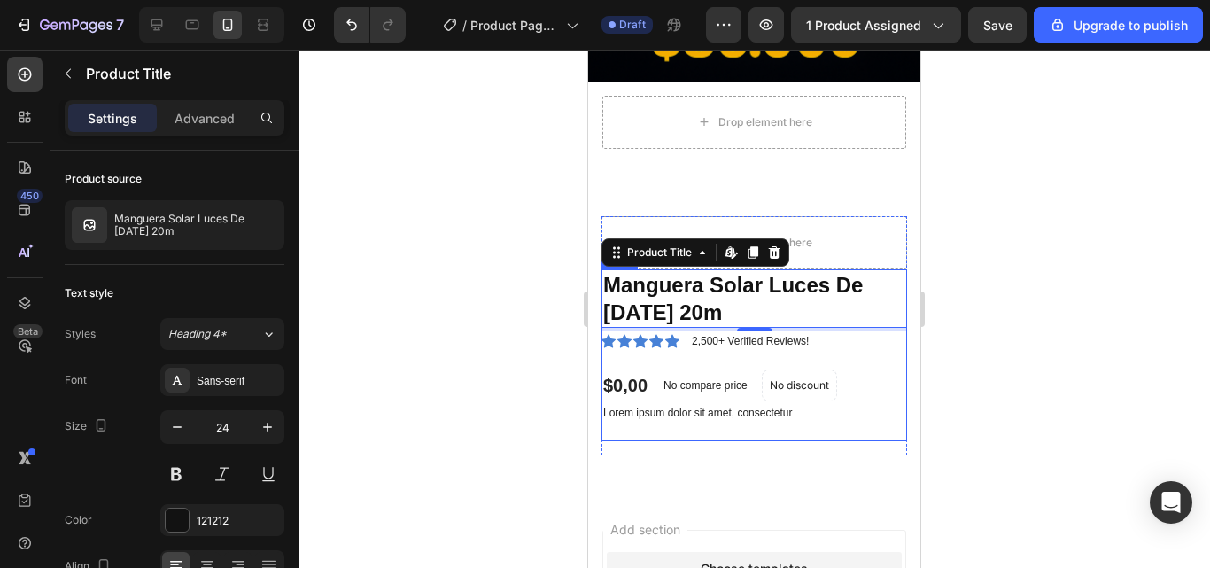
click at [863, 411] on div "Manguera Solar Luces De [DATE] 20m Product Title Edit content in Shopify 4 Icon…" at bounding box center [755, 355] width 306 height 172
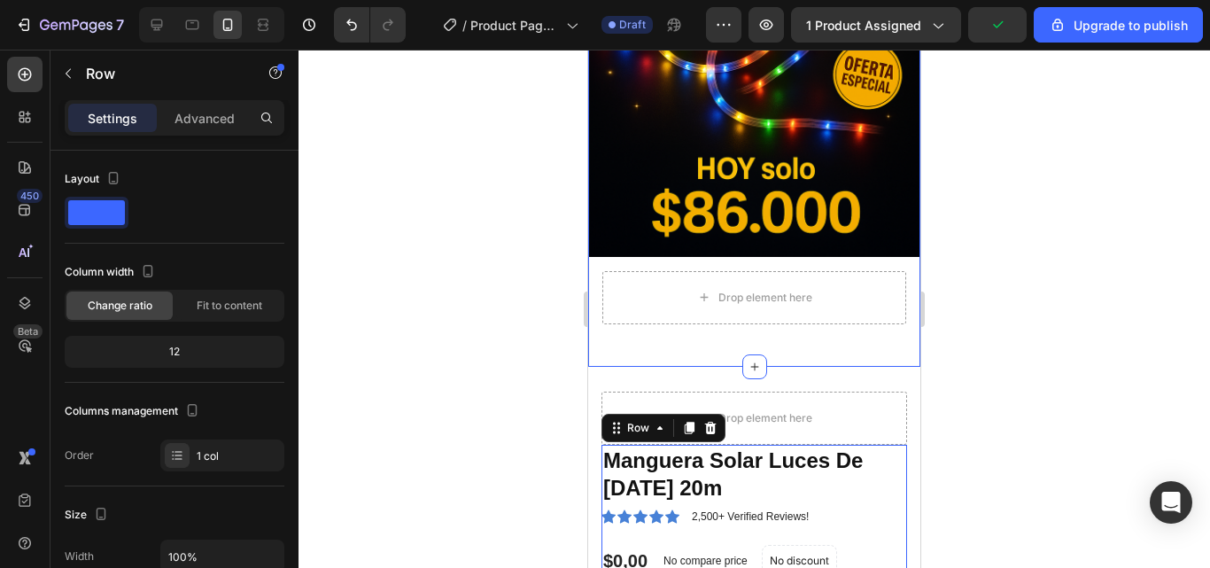
scroll to position [354, 0]
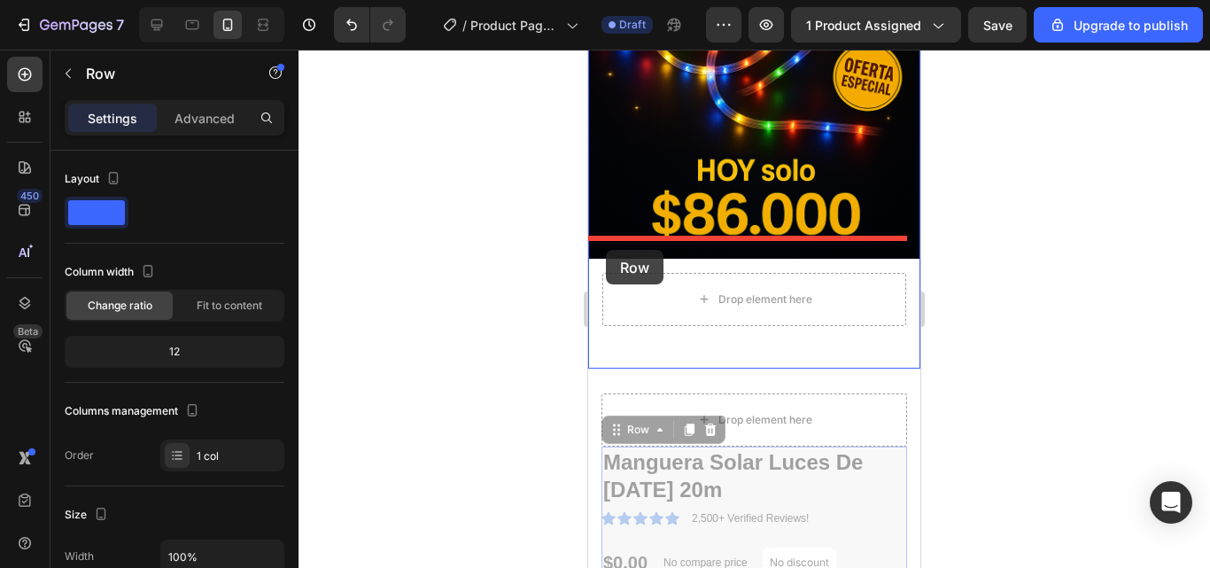
drag, startPoint x: 628, startPoint y: 404, endPoint x: 606, endPoint y: 250, distance: 155.7
click at [606, 250] on div "iPhone 13 Mini ( 375 px) iPhone 13 Mini iPhone 13 Pro iPhone 11 Pro Max iPhone …" at bounding box center [754, 349] width 332 height 1309
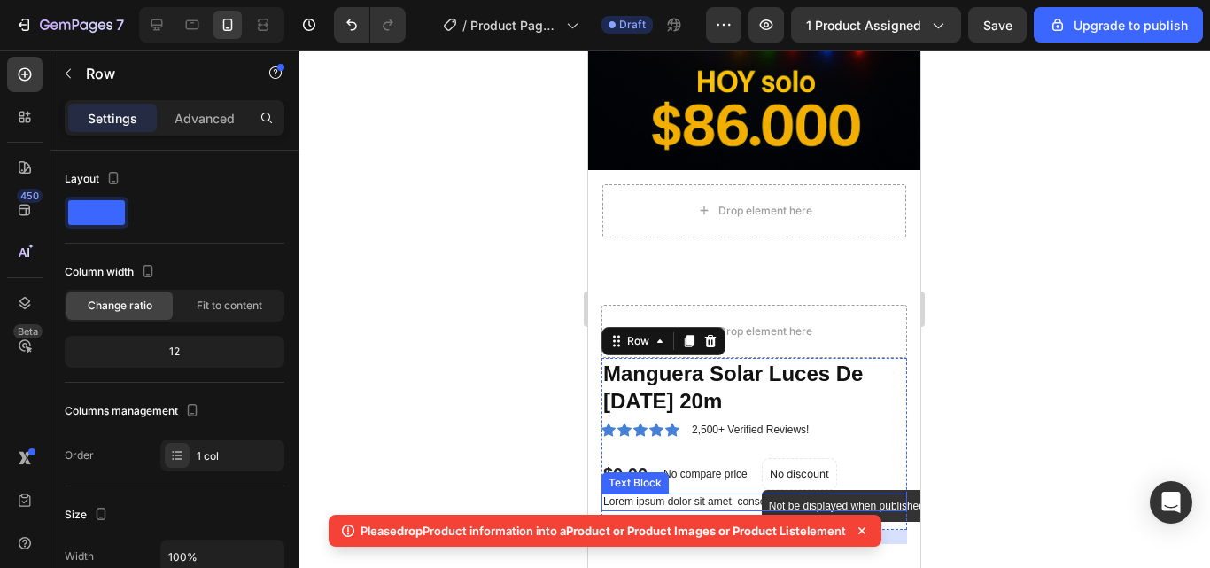
scroll to position [532, 0]
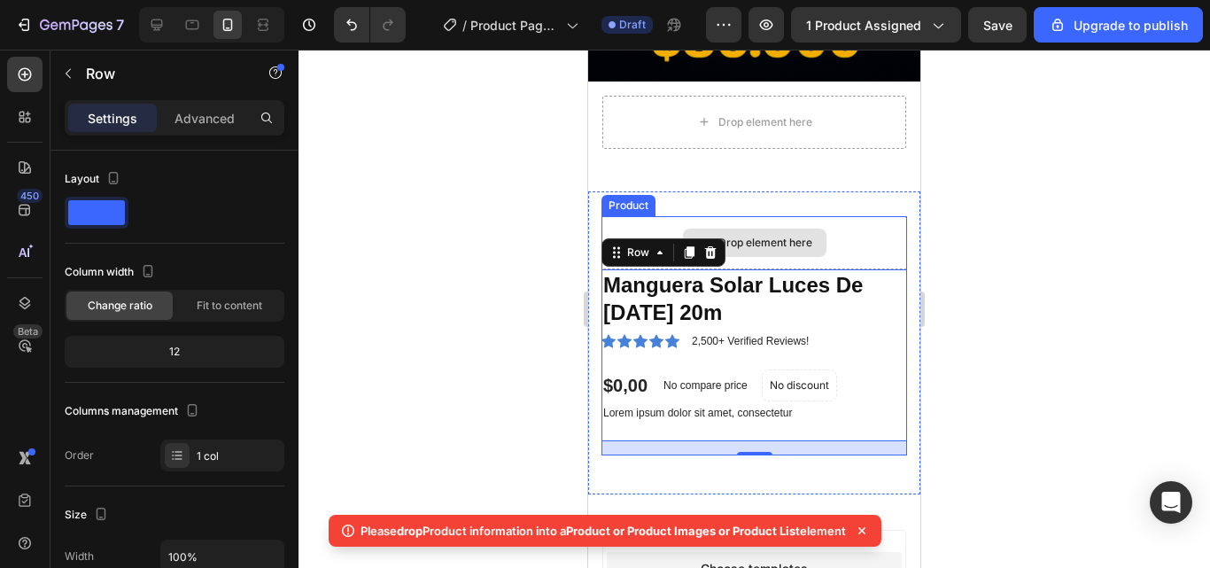
click at [844, 216] on div "Drop element here" at bounding box center [755, 242] width 306 height 53
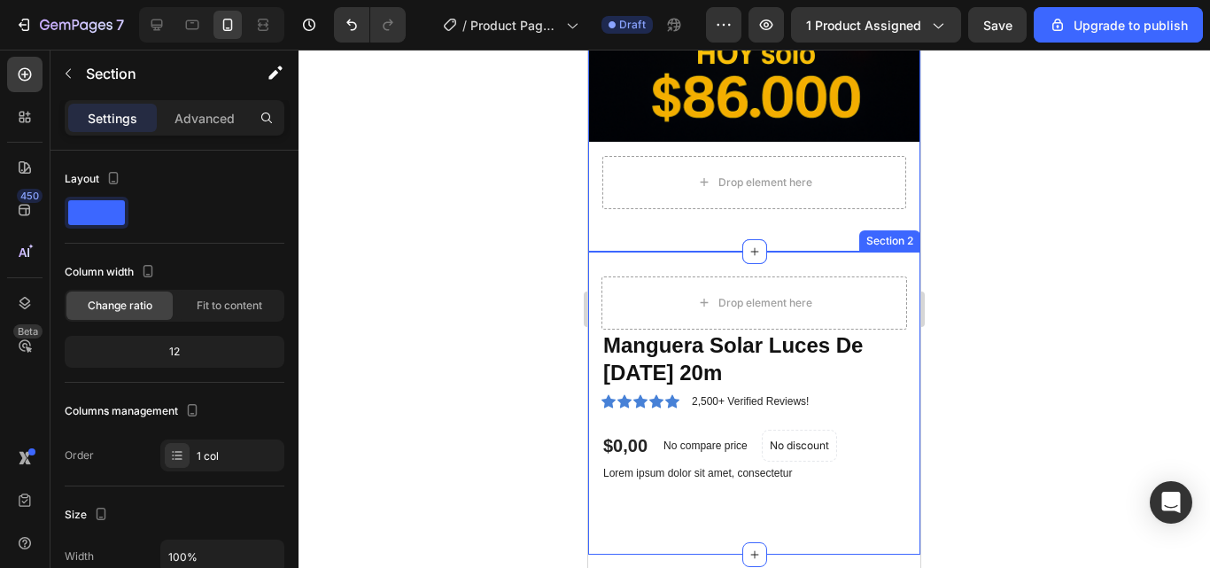
scroll to position [443, 0]
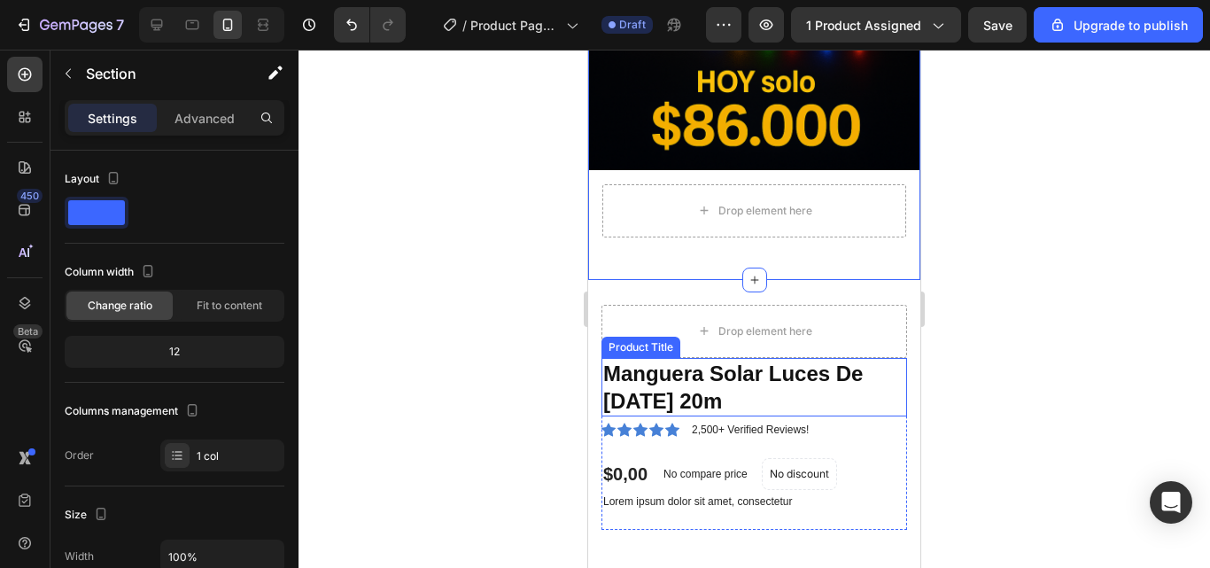
click at [827, 379] on h1 "Manguera Solar Luces De [DATE] 20m" at bounding box center [755, 387] width 306 height 58
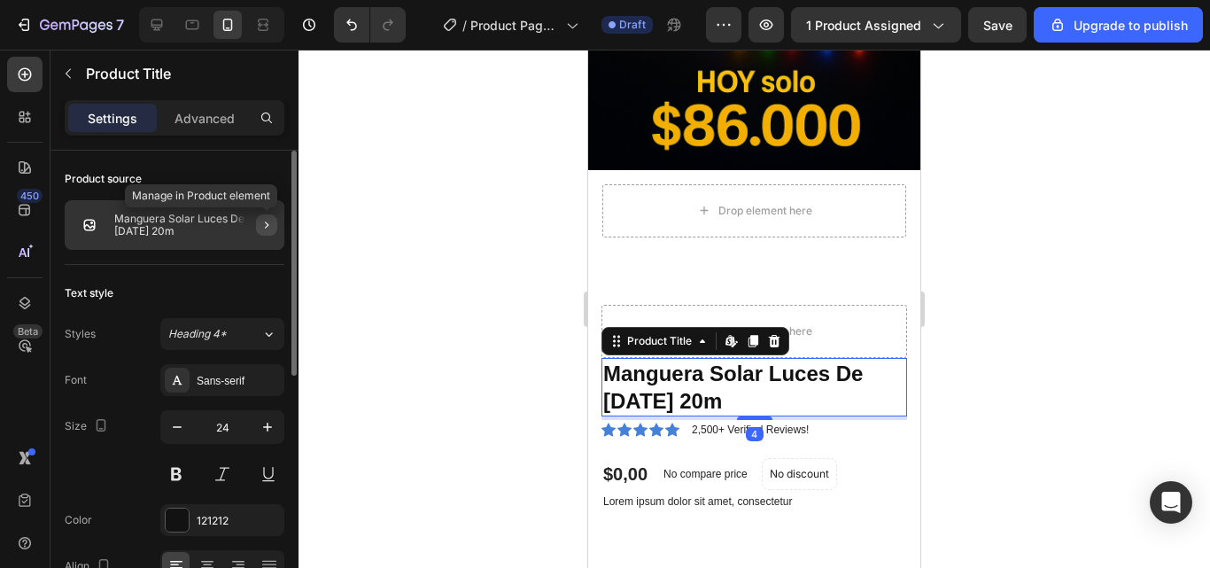
click at [264, 228] on icon "button" at bounding box center [267, 225] width 14 height 14
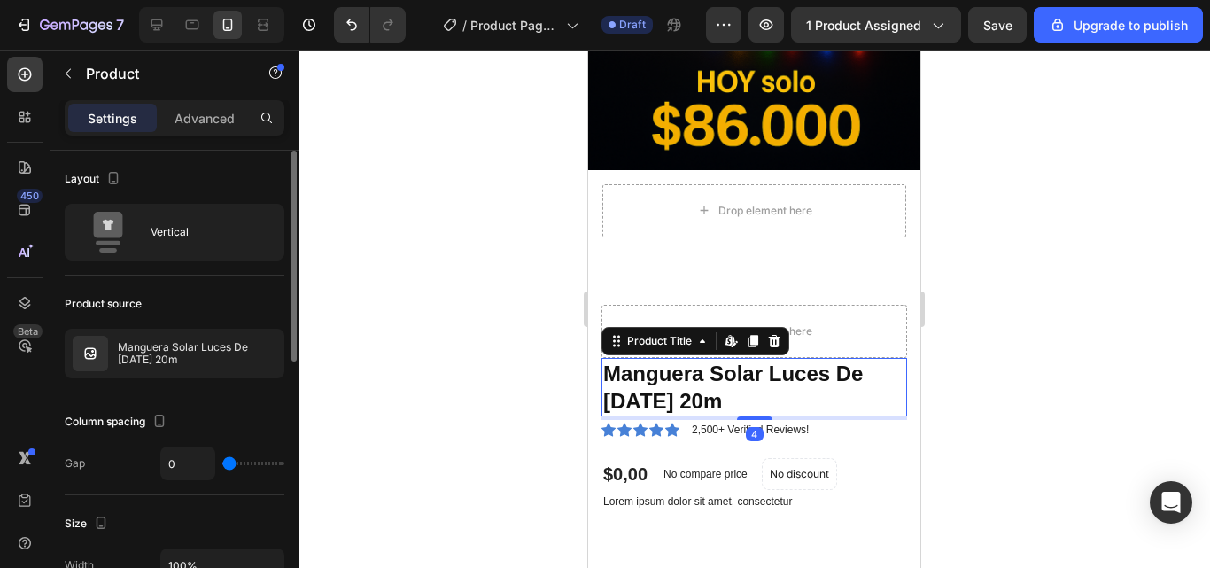
click at [739, 374] on h1 "Manguera Solar Luces De [DATE] 20m" at bounding box center [755, 387] width 306 height 58
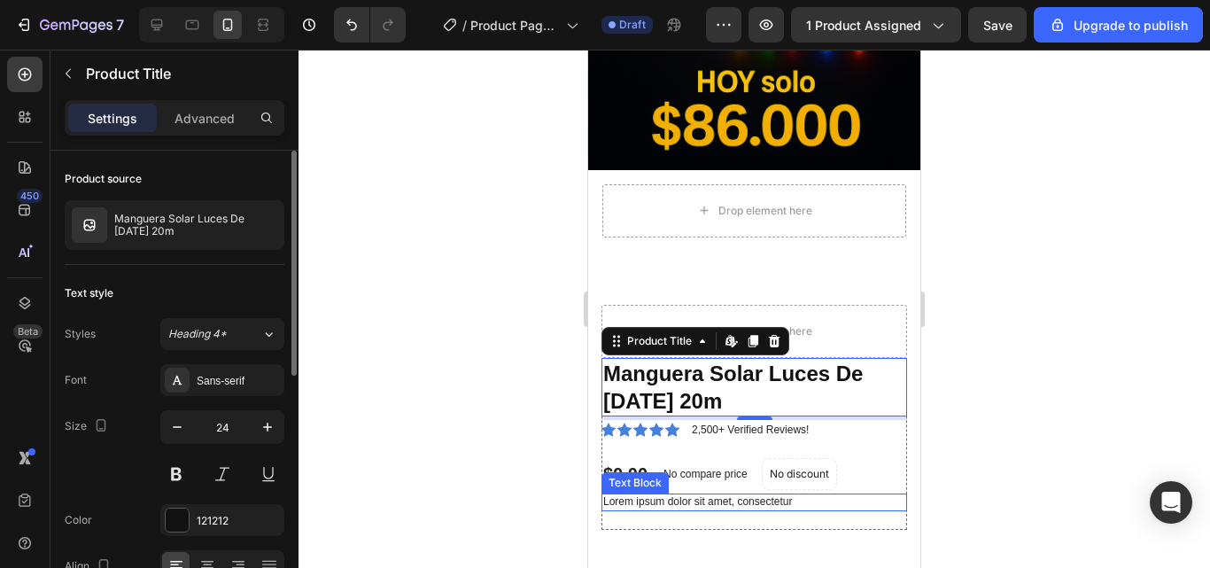
click at [868, 495] on p "Lorem ipsum dolor sit amet, consectetur" at bounding box center [754, 502] width 302 height 14
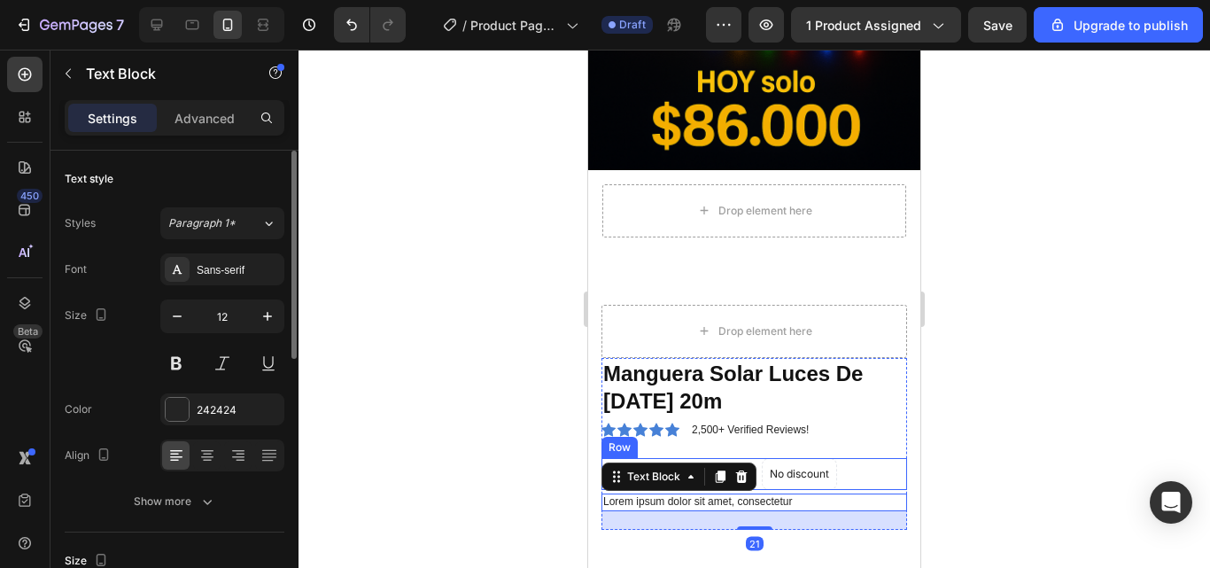
click at [883, 458] on div "$0,00 Product Price Product Price No compare price Product Price No discount No…" at bounding box center [755, 474] width 306 height 32
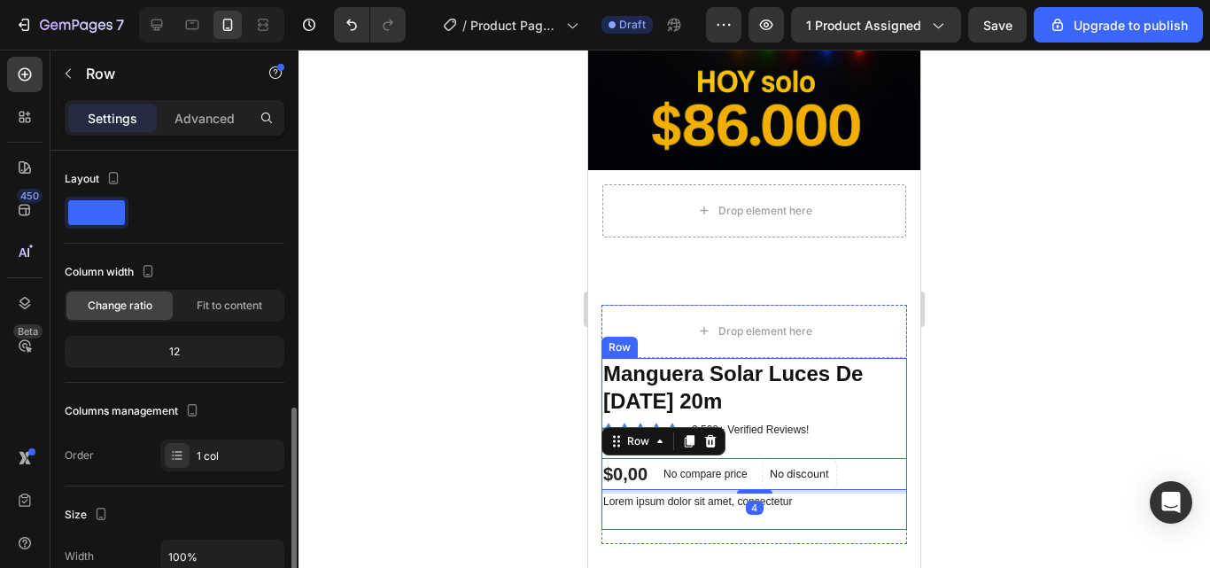
click at [883, 425] on div "Manguera Solar Luces De [DATE] 20m Product Title Icon Icon Icon Icon Icon Icon …" at bounding box center [755, 444] width 306 height 172
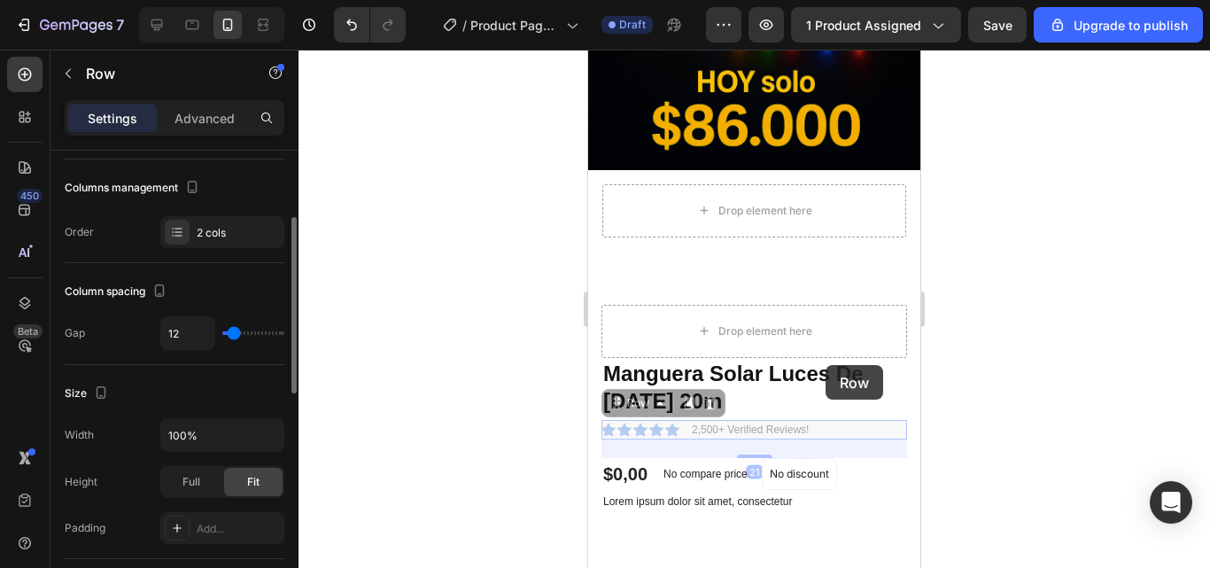
drag, startPoint x: 829, startPoint y: 403, endPoint x: 826, endPoint y: 365, distance: 38.3
click at [826, 365] on div "iPhone 13 Mini ( 375 px) iPhone 13 Mini iPhone 13 Pro iPhone 11 Pro Max iPhone …" at bounding box center [754, 261] width 332 height 1309
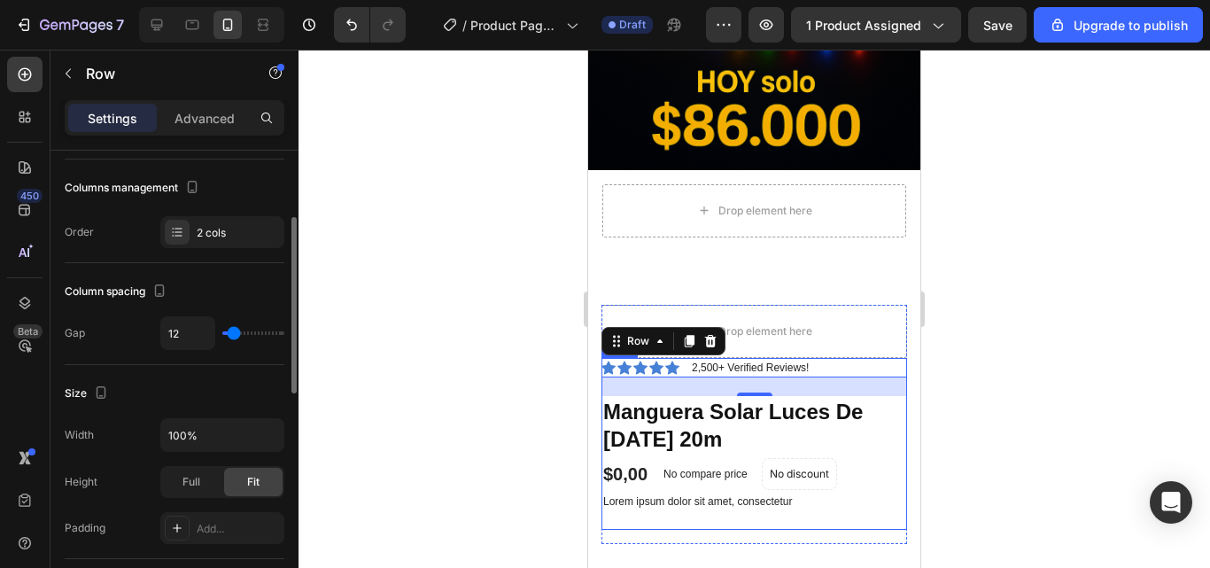
click at [882, 497] on div "Icon Icon Icon Icon Icon Icon List 2,500+ Verified Reviews! Text Block Row 21 M…" at bounding box center [755, 444] width 306 height 172
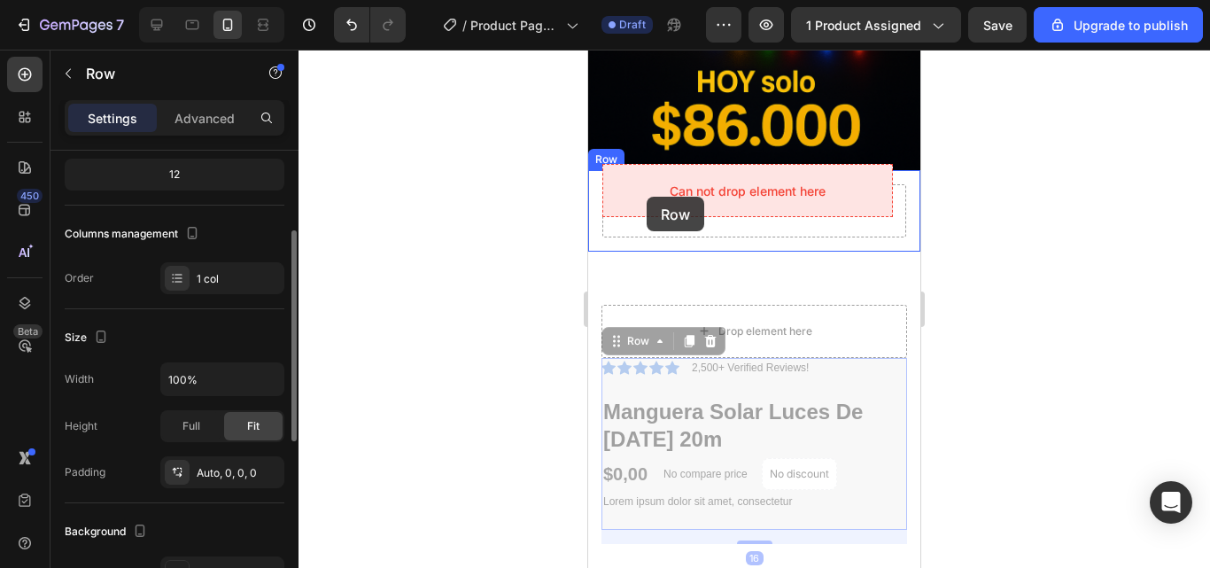
drag, startPoint x: 628, startPoint y: 324, endPoint x: 642, endPoint y: 217, distance: 108.1
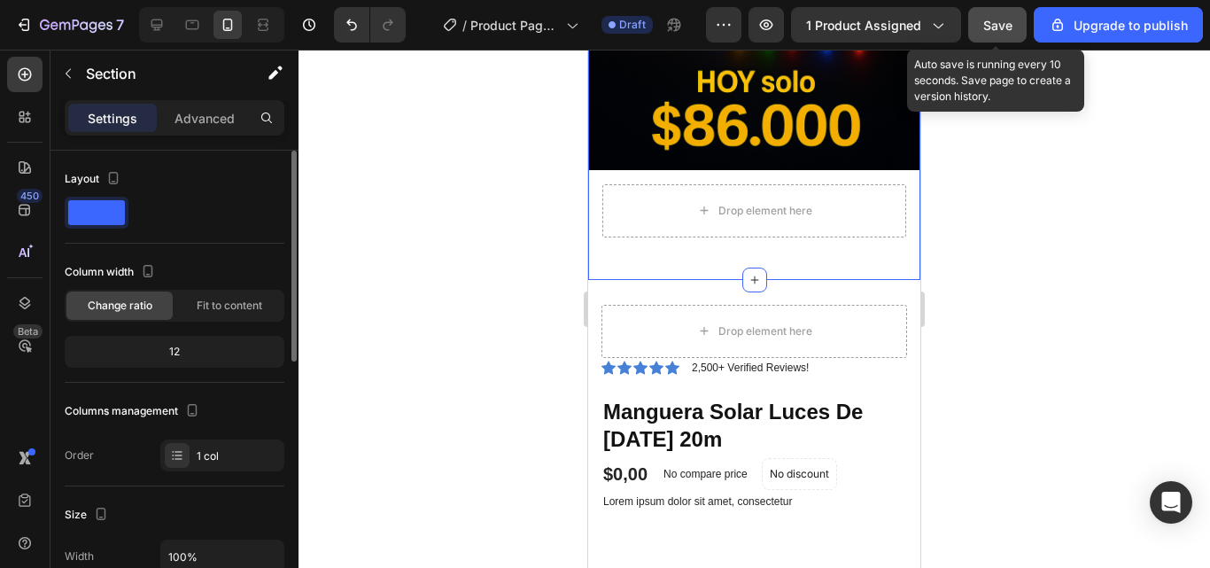
click at [982, 28] on button "Save" at bounding box center [997, 24] width 58 height 35
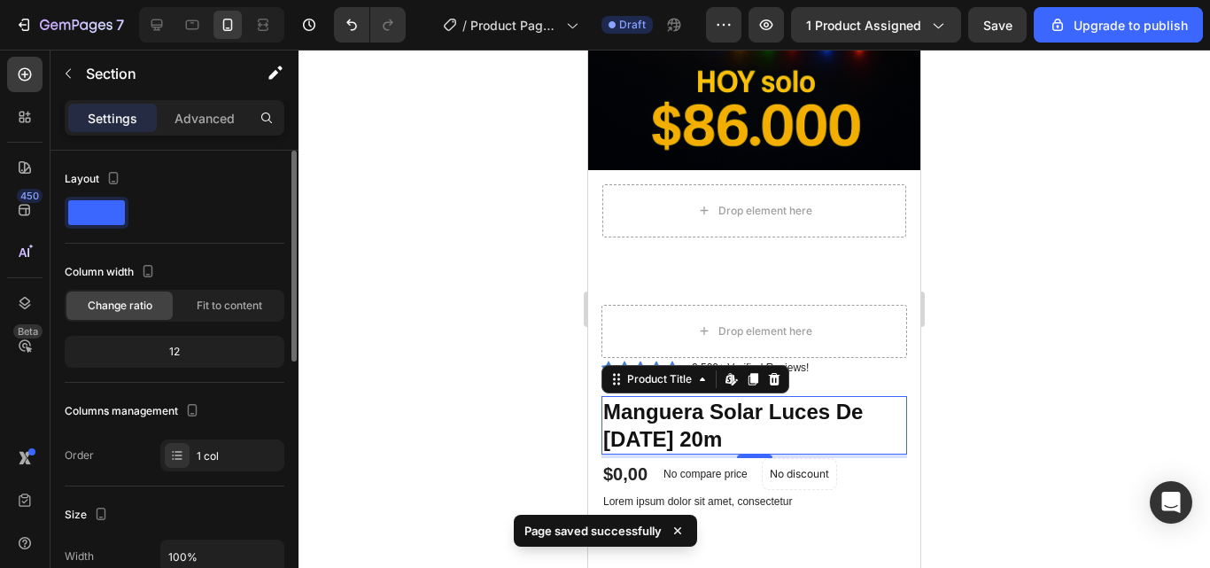
click at [765, 396] on h1 "Manguera Solar Luces De [DATE] 20m" at bounding box center [755, 425] width 306 height 58
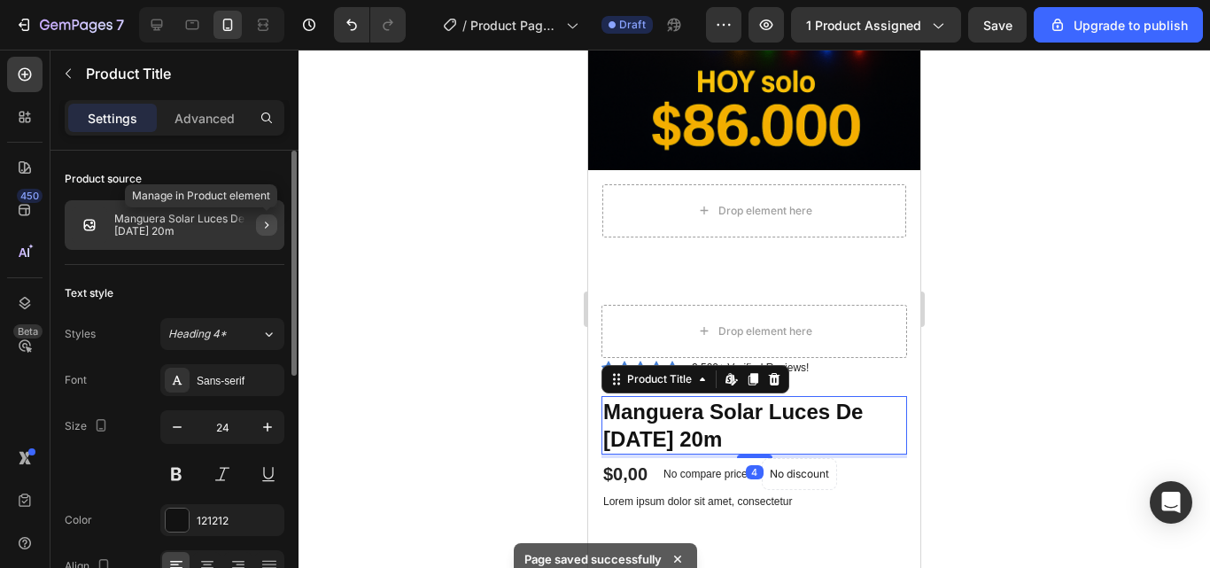
click at [268, 220] on icon "button" at bounding box center [267, 225] width 14 height 14
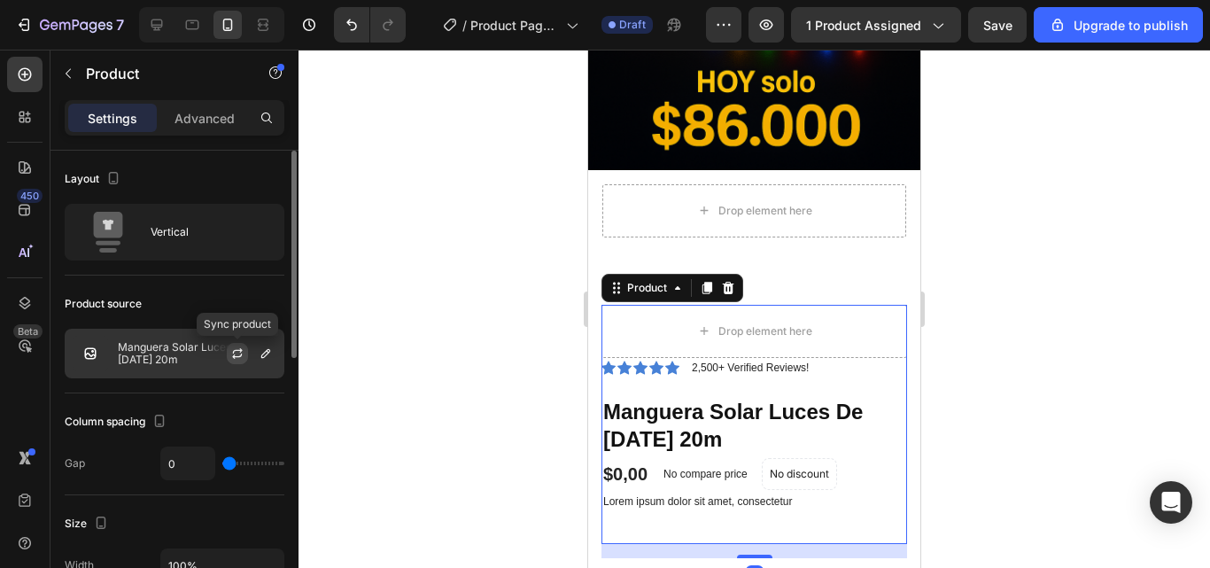
click at [232, 347] on icon "button" at bounding box center [237, 353] width 14 height 14
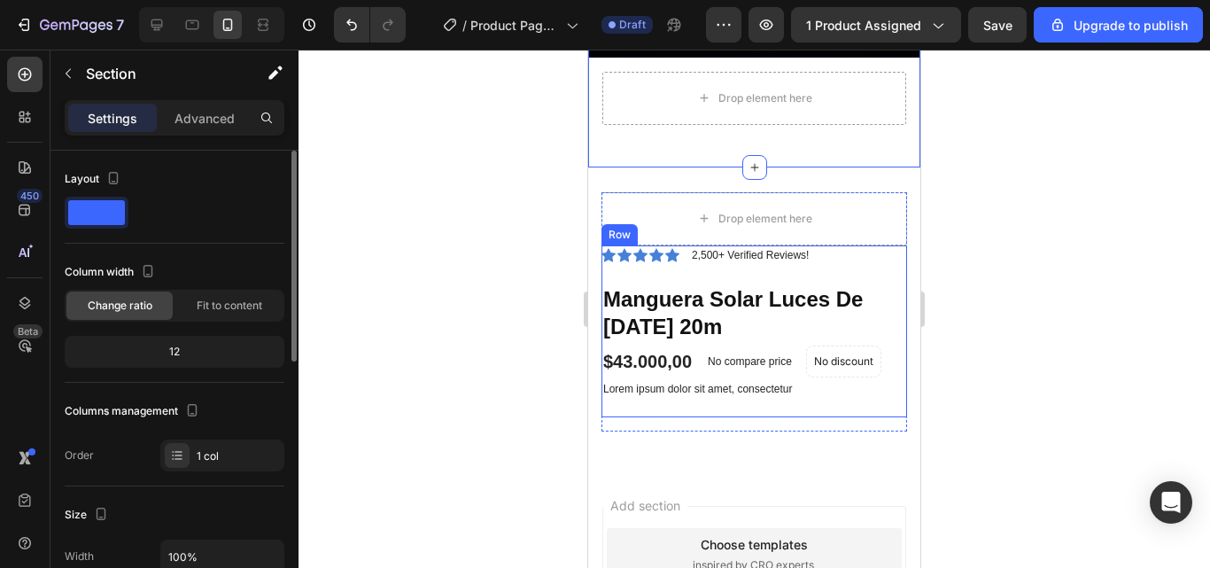
scroll to position [620, 0]
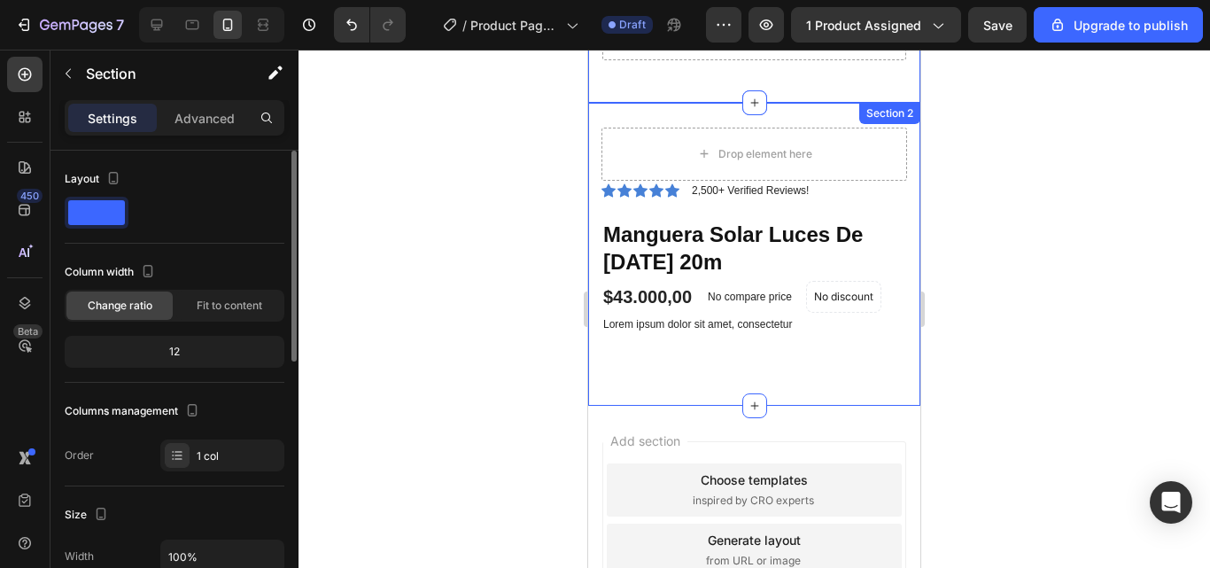
click at [773, 367] on div "Drop element here Icon Icon Icon Icon Icon Icon List 2,500+ Verified Reviews! T…" at bounding box center [754, 254] width 332 height 303
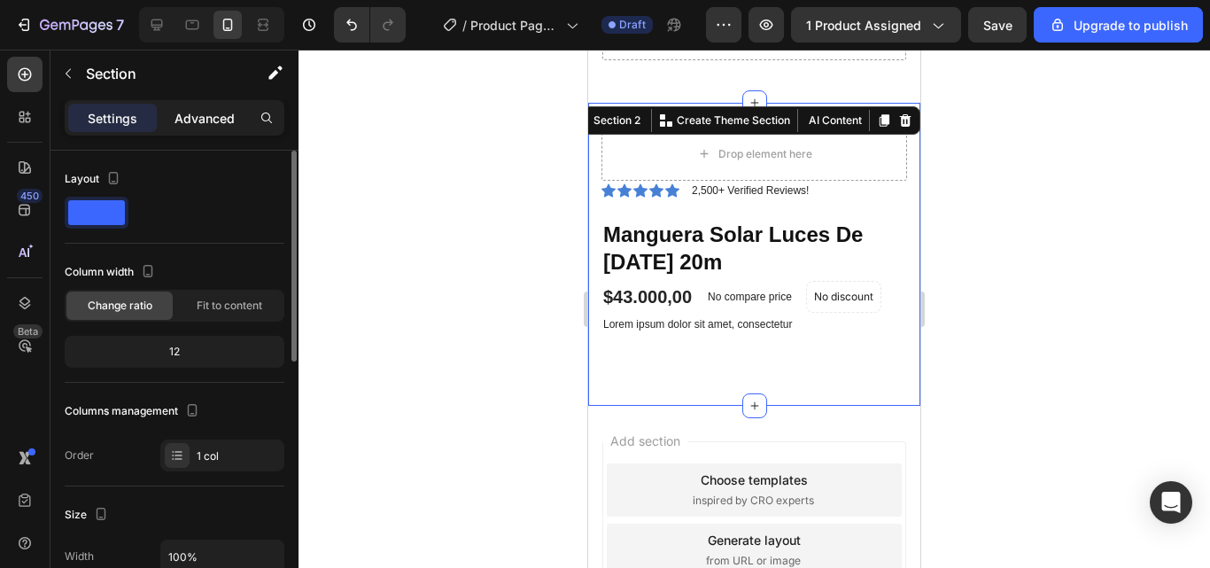
click at [199, 112] on p "Advanced" at bounding box center [205, 118] width 60 height 19
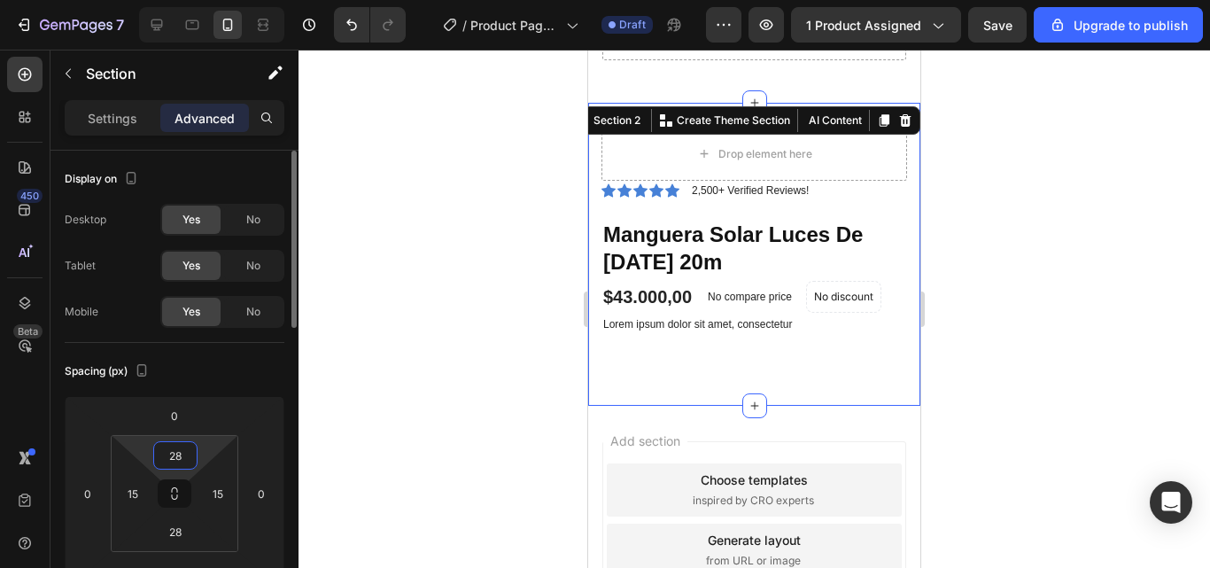
click at [182, 458] on input "28" at bounding box center [175, 455] width 35 height 27
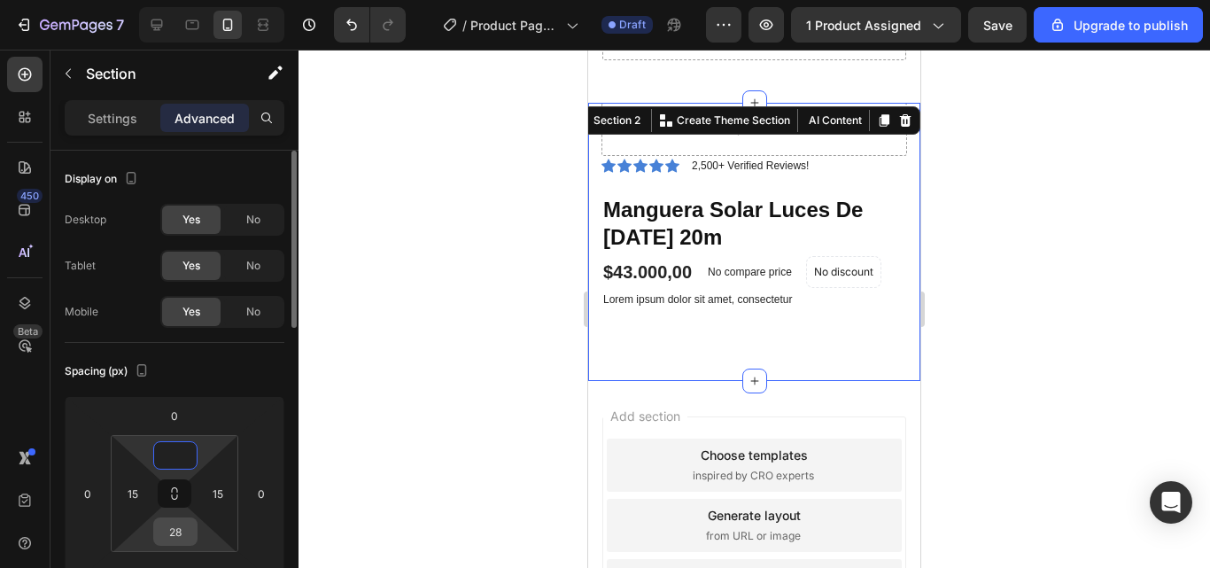
type input "0"
click at [184, 544] on input "28" at bounding box center [175, 531] width 35 height 27
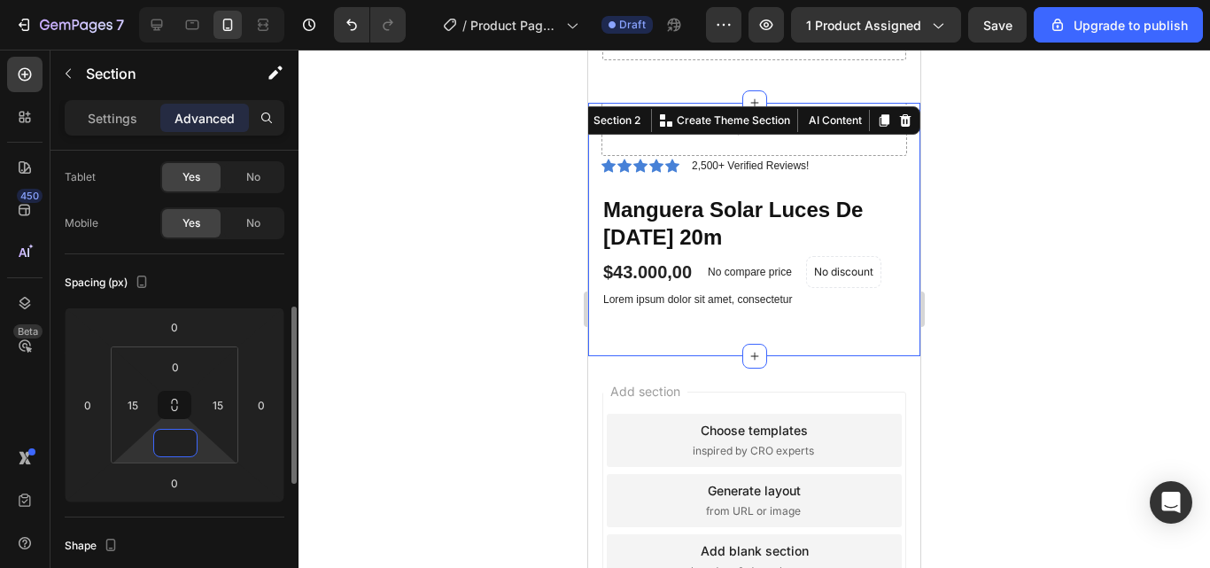
scroll to position [177, 0]
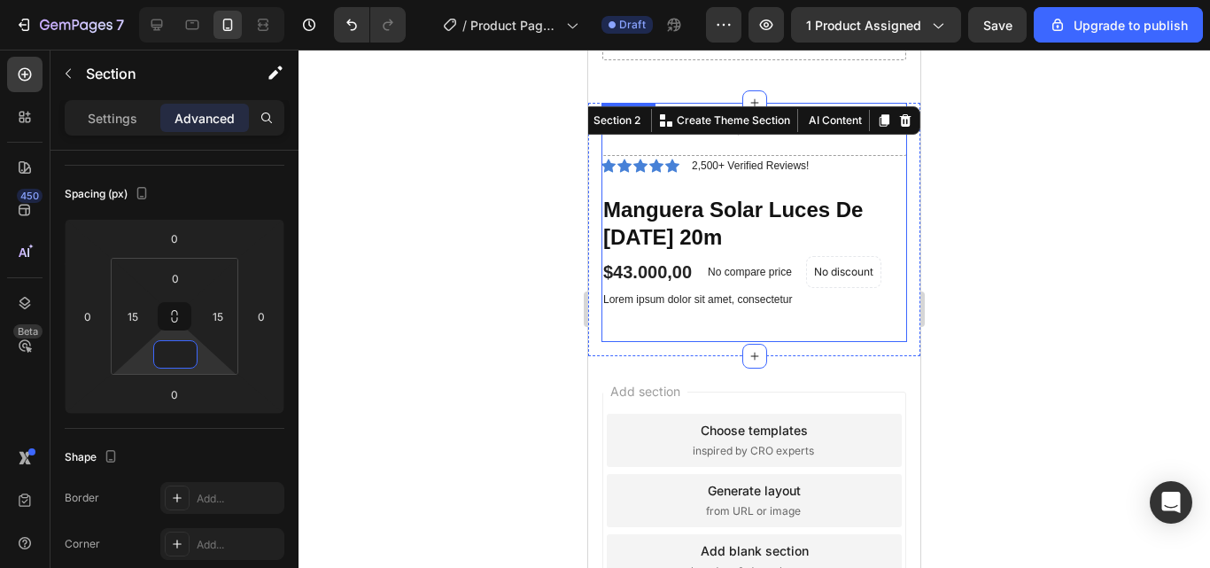
click at [770, 313] on div "Icon Icon Icon Icon Icon Icon List 2,500+ Verified Reviews! Text Block Row Mang…" at bounding box center [755, 249] width 306 height 186
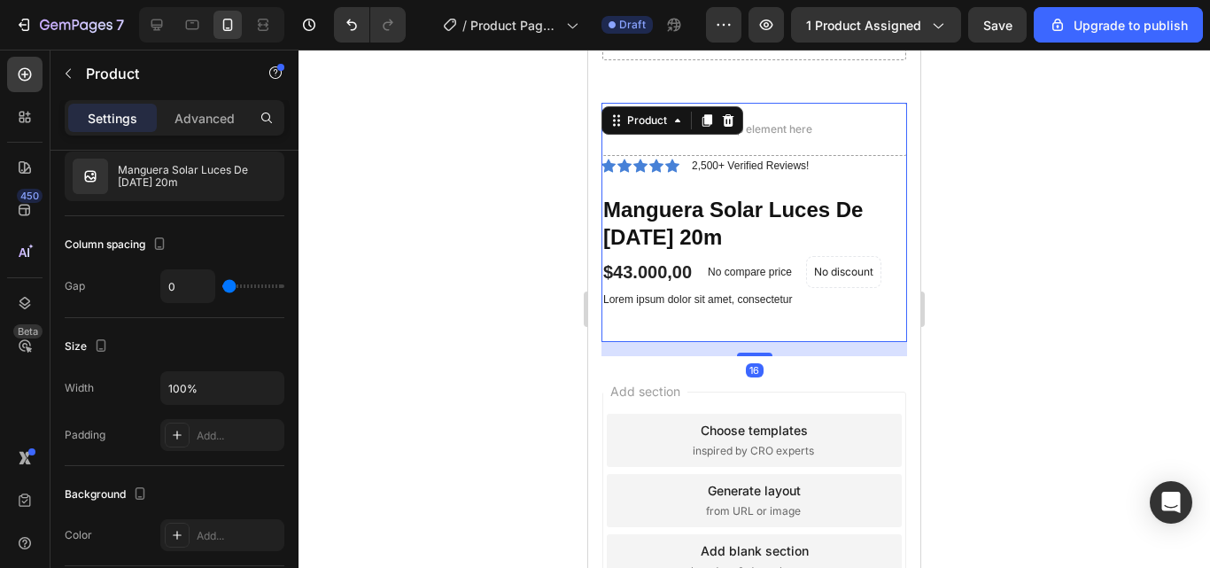
scroll to position [0, 0]
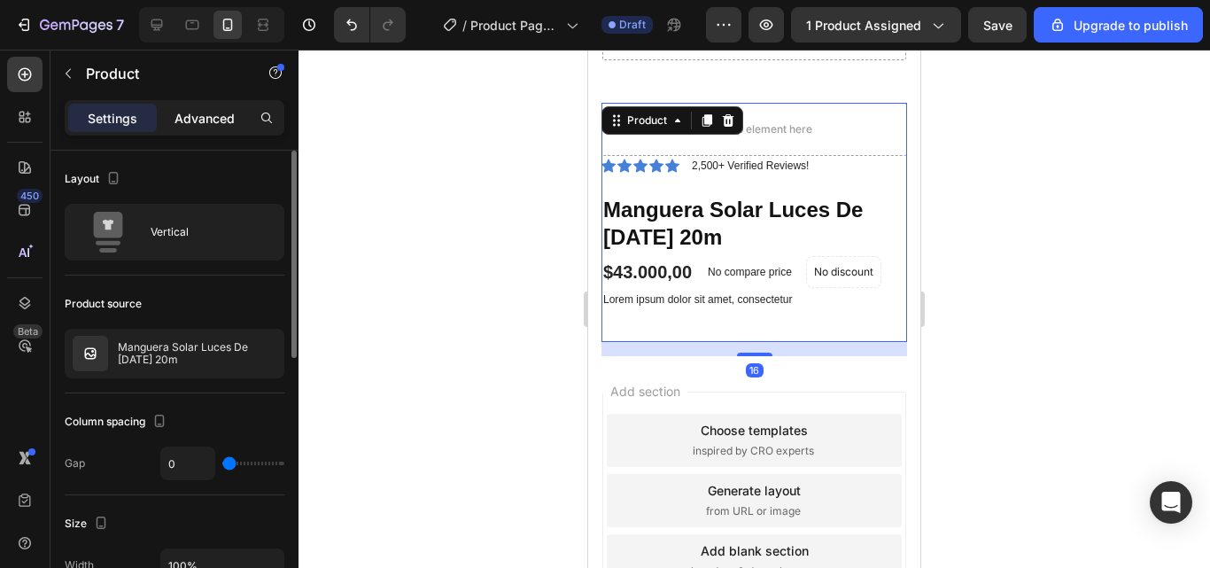
click at [194, 118] on p "Advanced" at bounding box center [205, 118] width 60 height 19
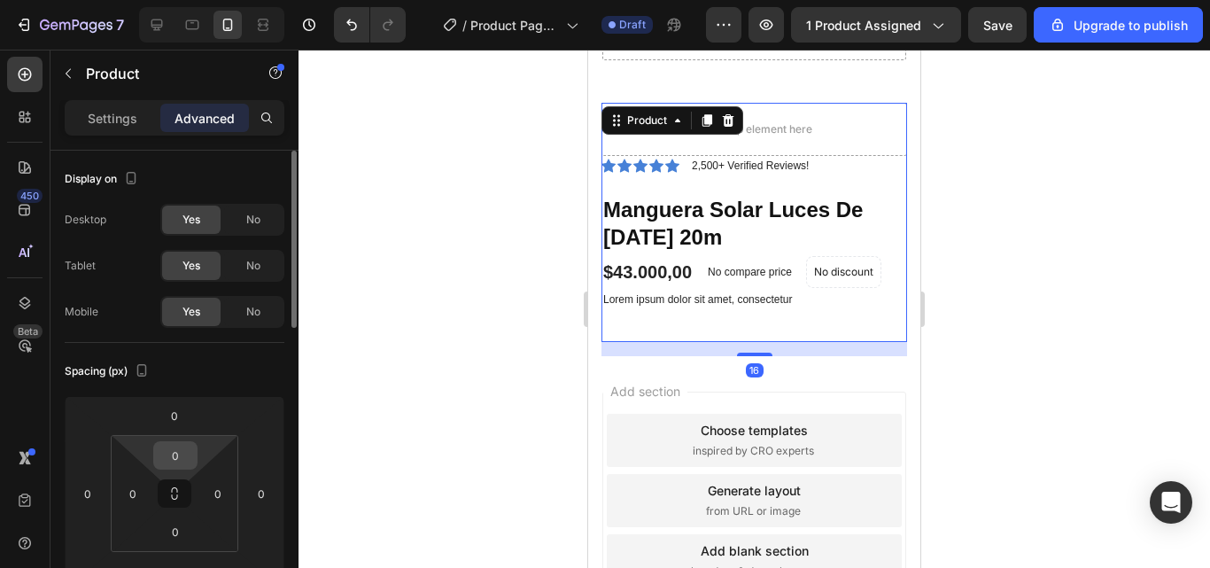
scroll to position [89, 0]
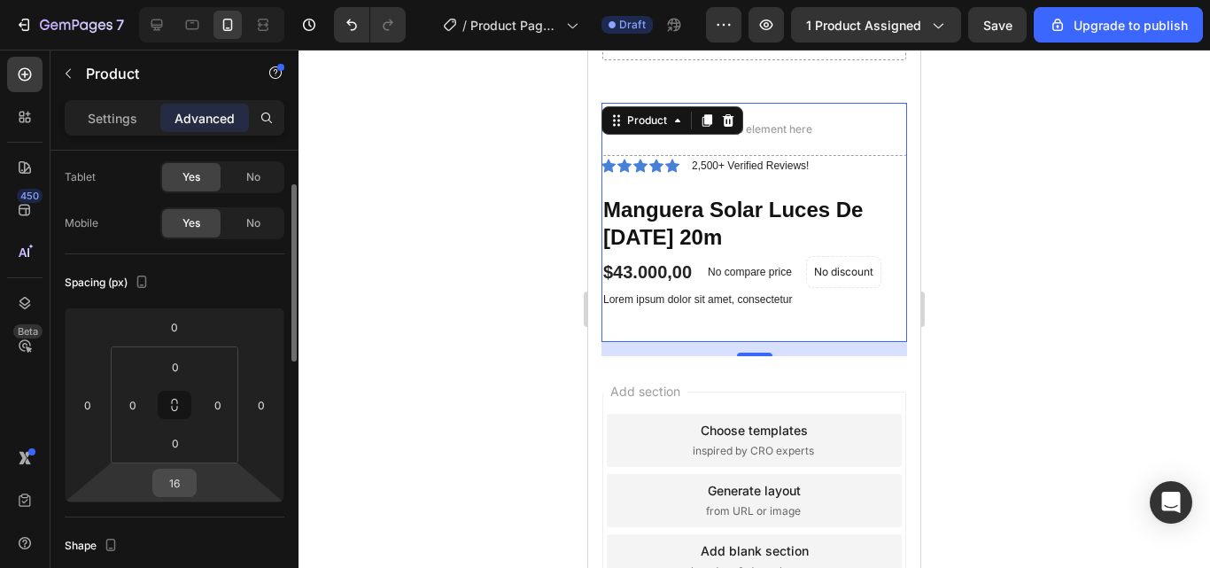
click at [176, 477] on input "16" at bounding box center [174, 483] width 35 height 27
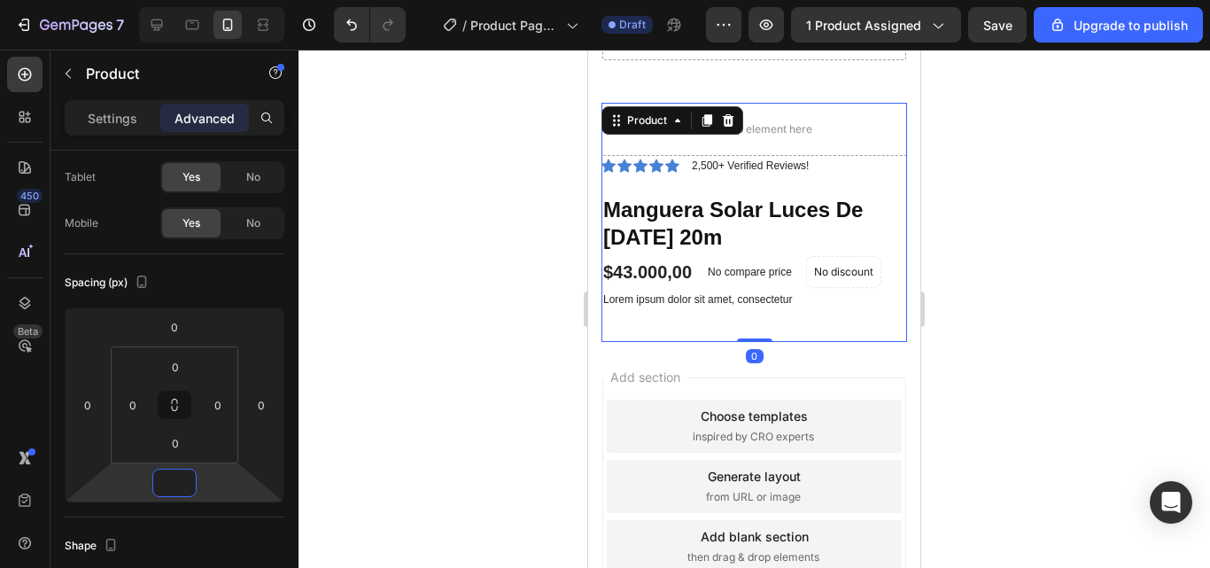
type input "0"
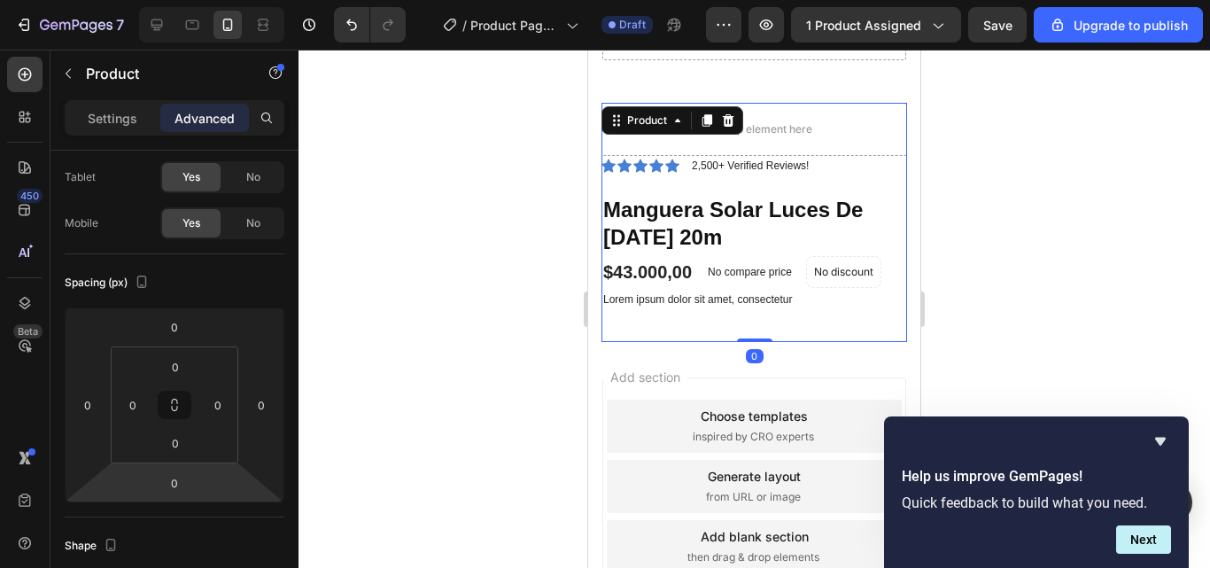
click at [745, 302] on div "Drop element here Icon Icon Icon Icon Icon Icon List 2,500+ Verified Reviews! T…" at bounding box center [755, 222] width 306 height 239
click at [767, 194] on h1 "Manguera Solar Luces De [DATE] 20m" at bounding box center [755, 223] width 306 height 58
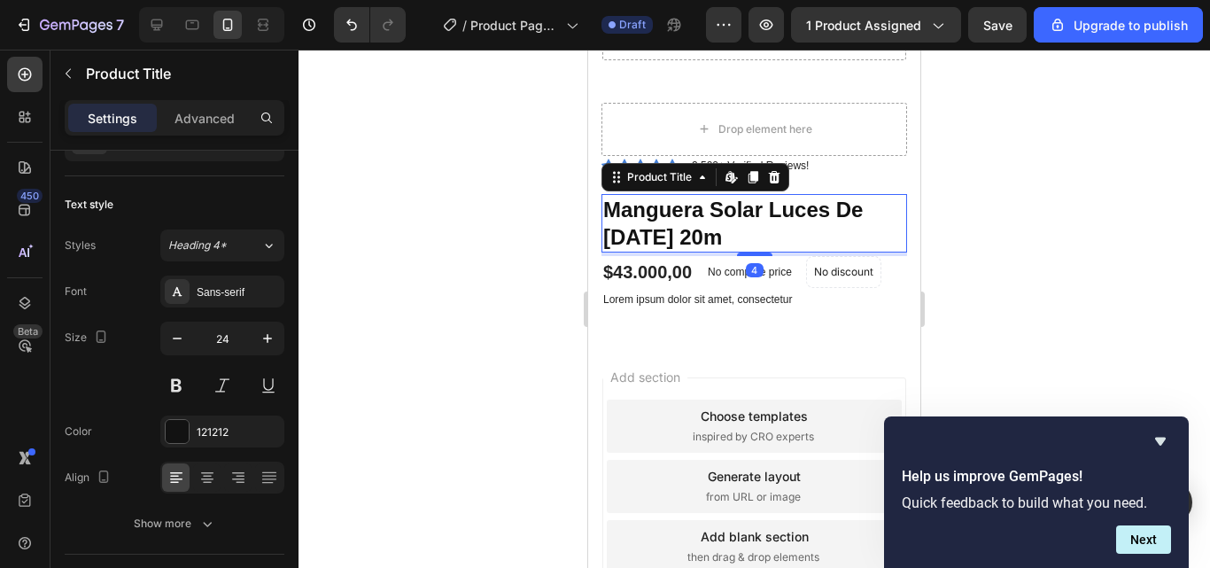
scroll to position [0, 0]
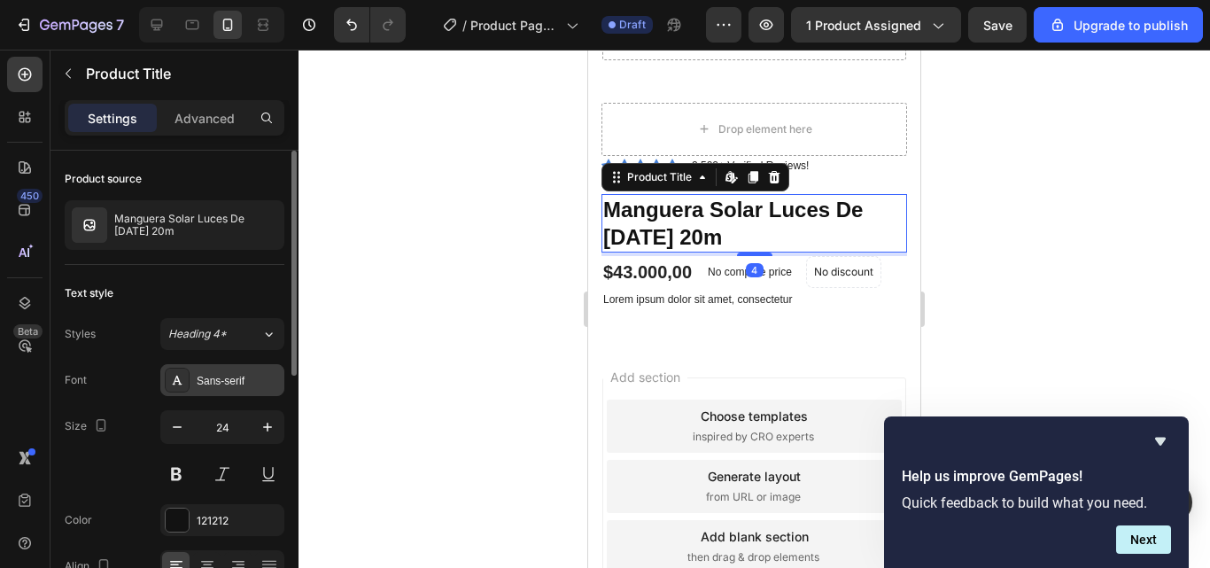
click at [210, 378] on div "Sans-serif" at bounding box center [238, 381] width 83 height 16
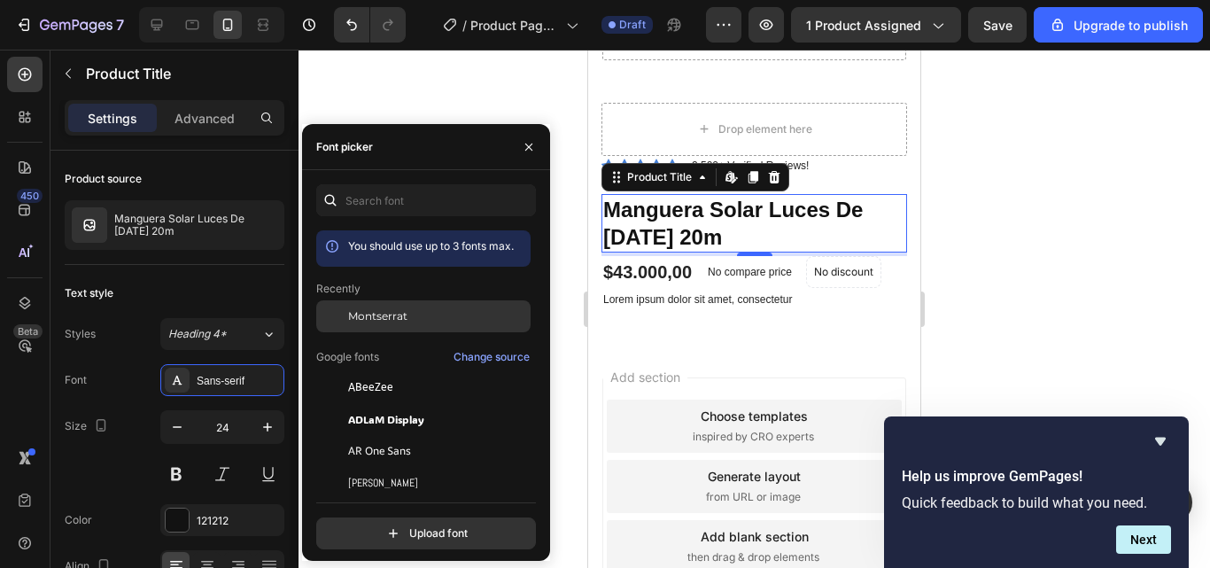
click at [419, 325] on div "Montserrat" at bounding box center [423, 316] width 214 height 32
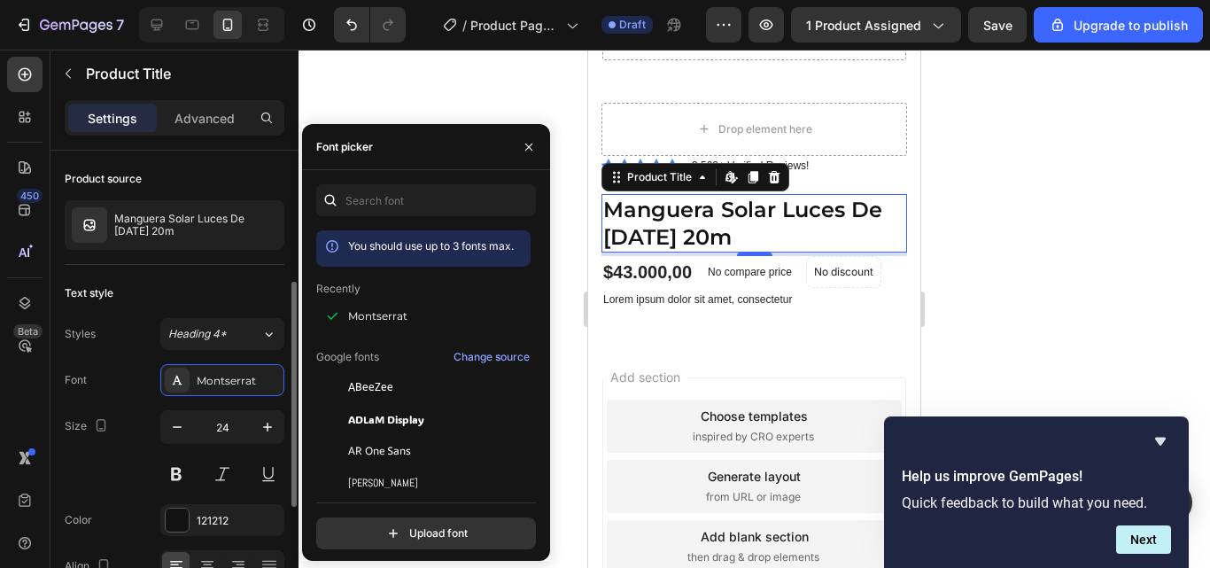
scroll to position [89, 0]
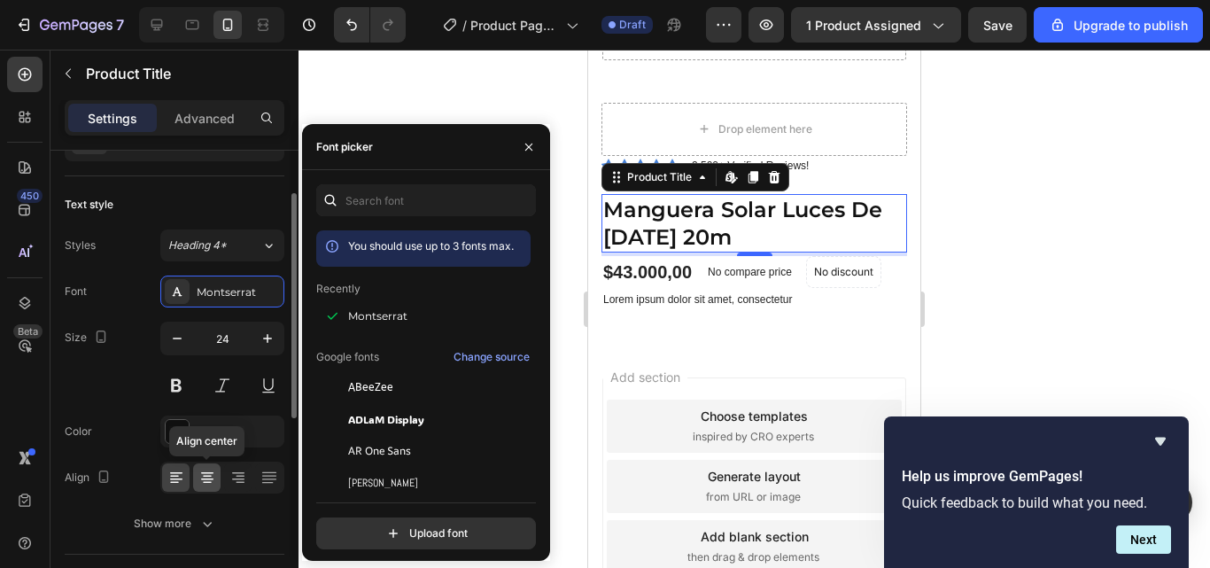
click at [213, 481] on icon at bounding box center [207, 478] width 18 height 18
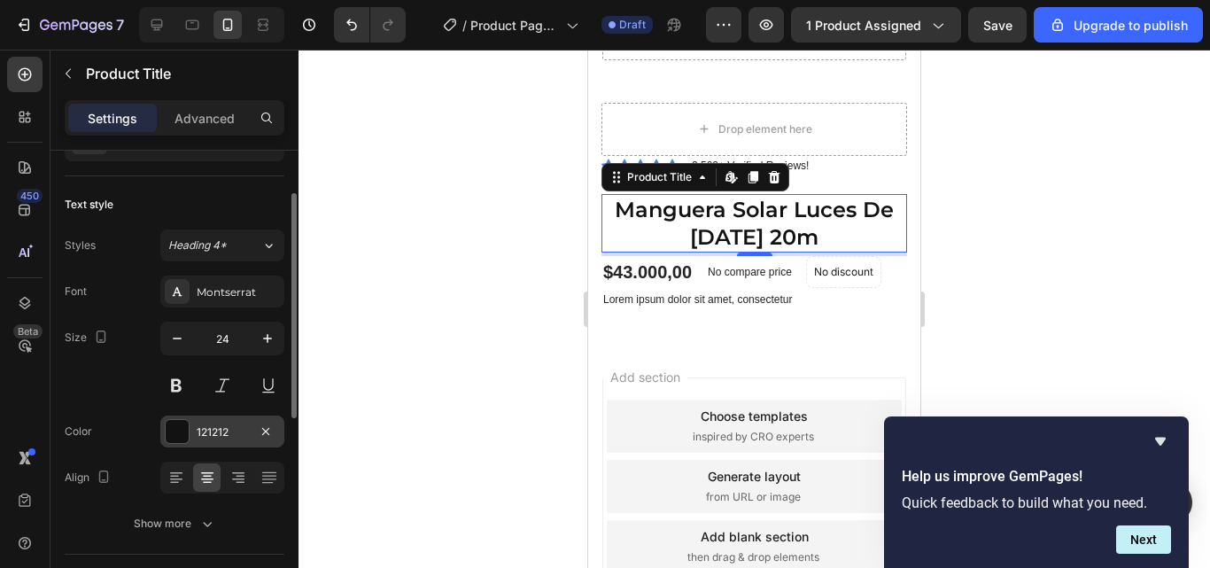
click at [210, 431] on div "121212" at bounding box center [222, 432] width 51 height 16
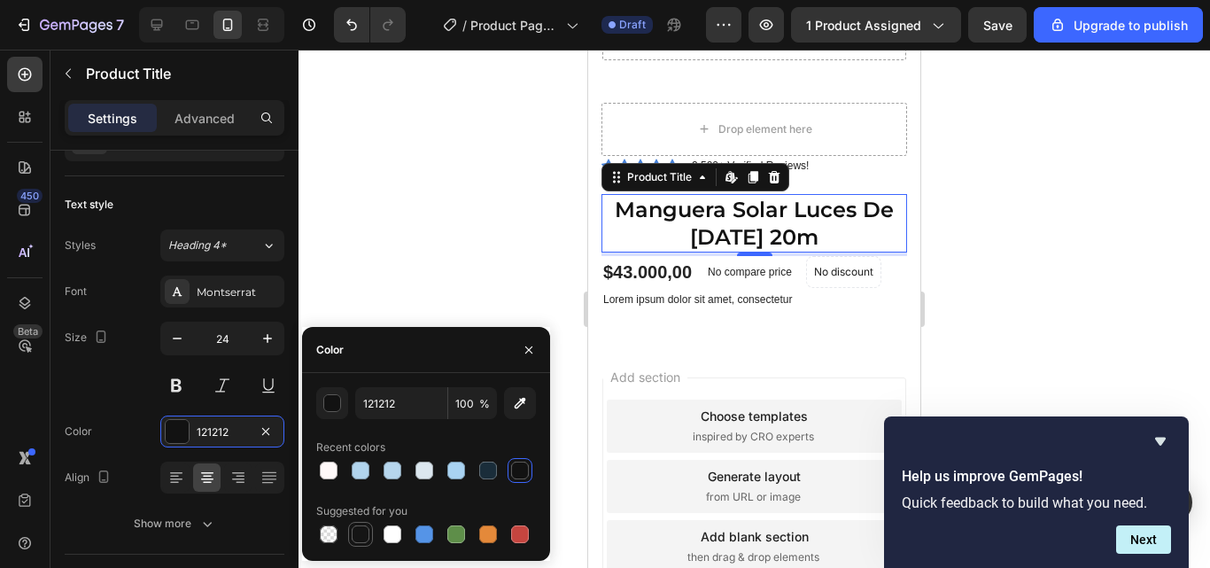
click at [367, 532] on div at bounding box center [361, 534] width 18 height 18
type input "151515"
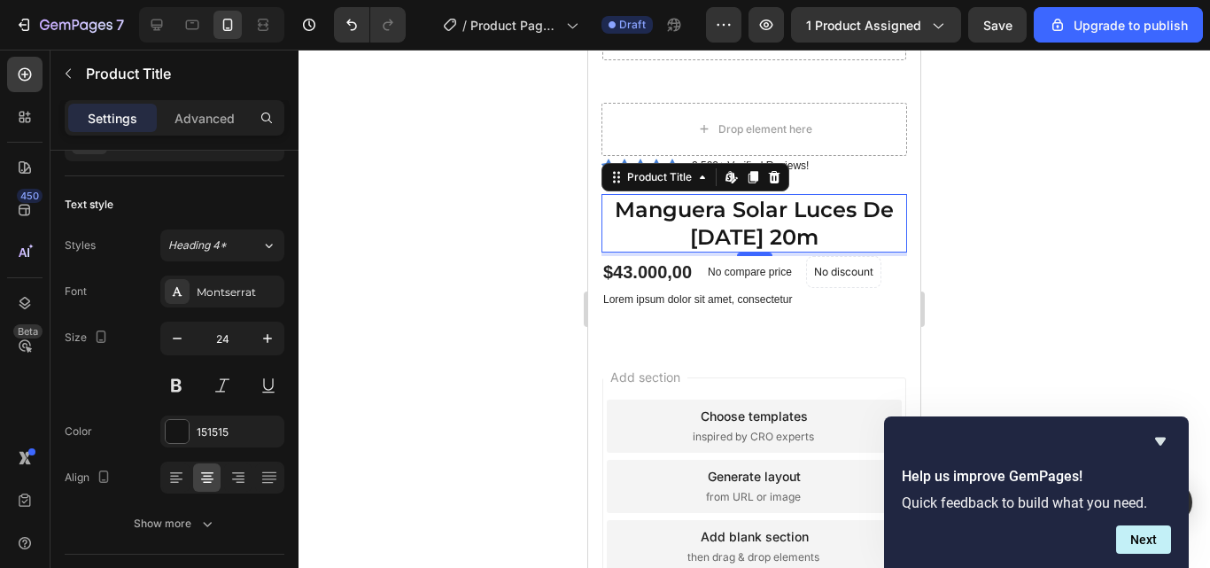
click at [1045, 245] on div at bounding box center [755, 309] width 912 height 518
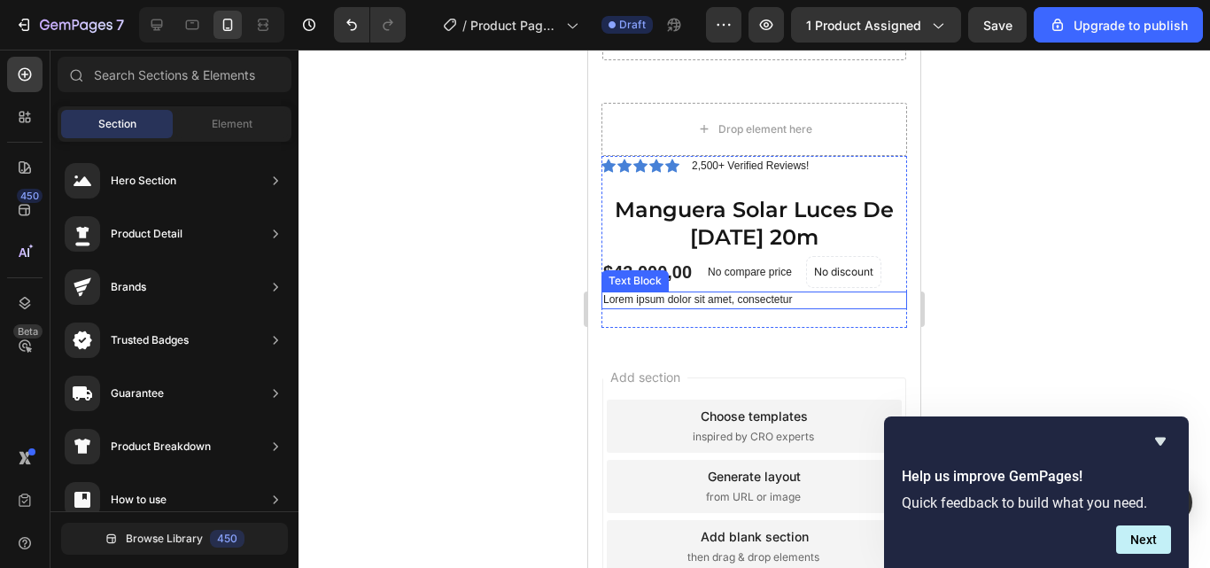
click at [741, 293] on p "Lorem ipsum dolor sit amet, consectetur" at bounding box center [754, 300] width 302 height 14
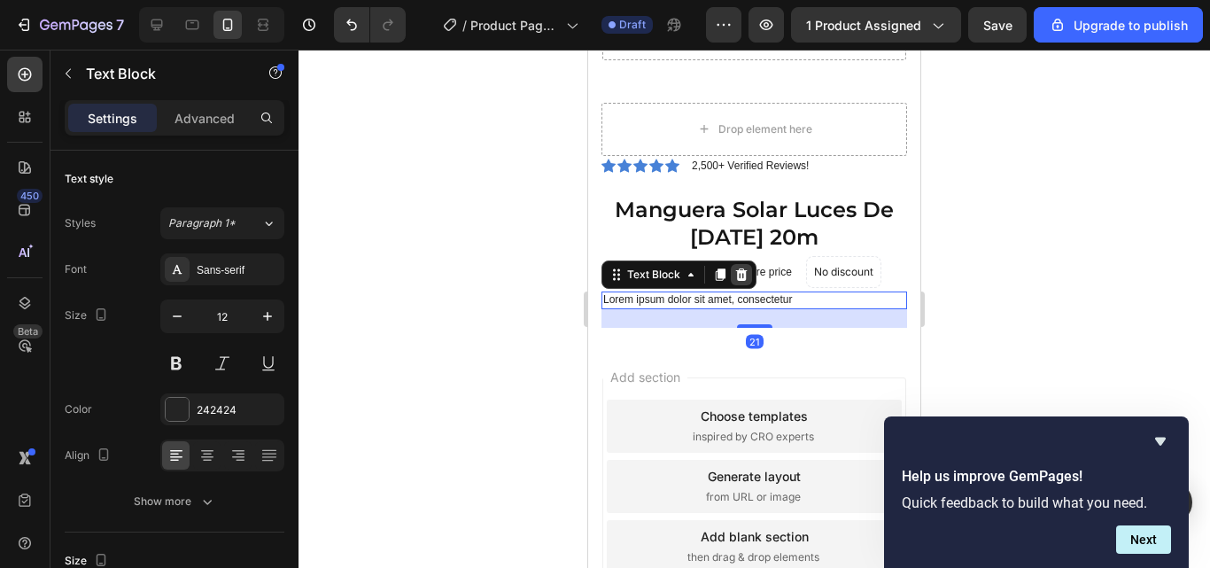
click at [740, 264] on div at bounding box center [741, 274] width 21 height 21
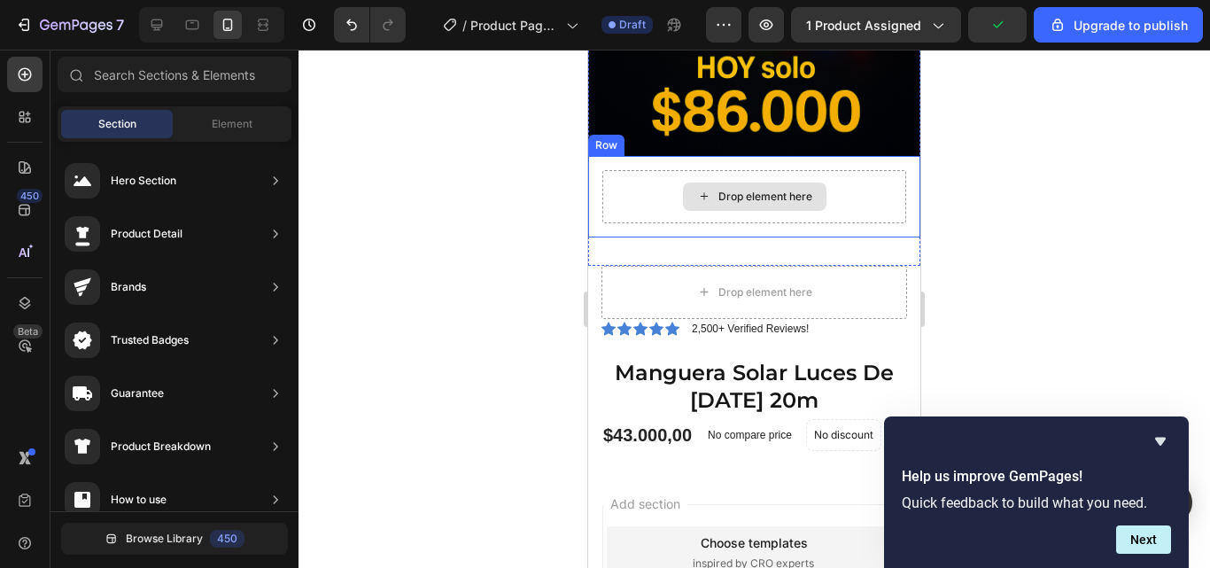
scroll to position [354, 0]
